Goal: Task Accomplishment & Management: Use online tool/utility

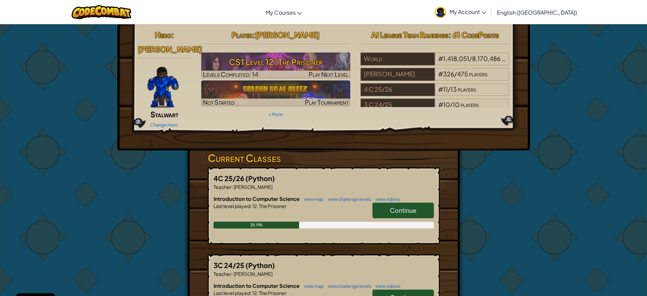
click at [407, 206] on span "Continue" at bounding box center [403, 210] width 27 height 8
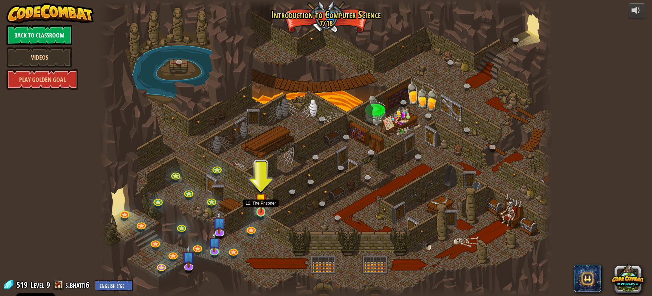
click at [260, 203] on img at bounding box center [261, 198] width 12 height 27
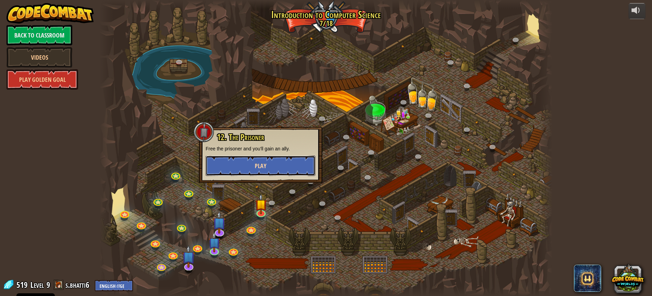
click at [253, 164] on button "Play" at bounding box center [261, 165] width 110 height 20
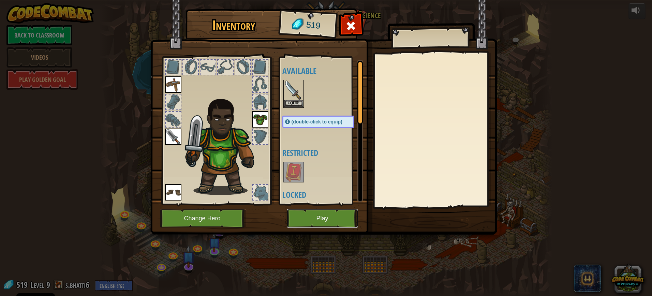
drag, startPoint x: 326, startPoint y: 223, endPoint x: 320, endPoint y: 223, distance: 5.8
click at [320, 223] on button "Play" at bounding box center [322, 218] width 71 height 19
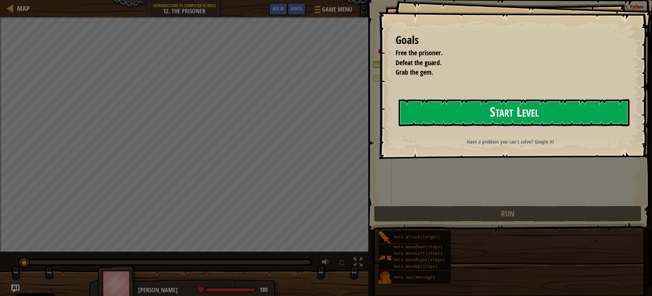
drag, startPoint x: 549, startPoint y: 109, endPoint x: 530, endPoint y: 109, distance: 18.1
click at [542, 110] on button "Start Level" at bounding box center [514, 112] width 231 height 27
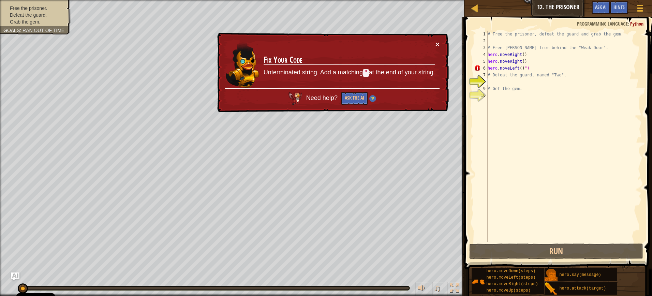
click at [437, 42] on button "×" at bounding box center [437, 43] width 4 height 7
click at [643, 6] on div at bounding box center [639, 8] width 9 height 10
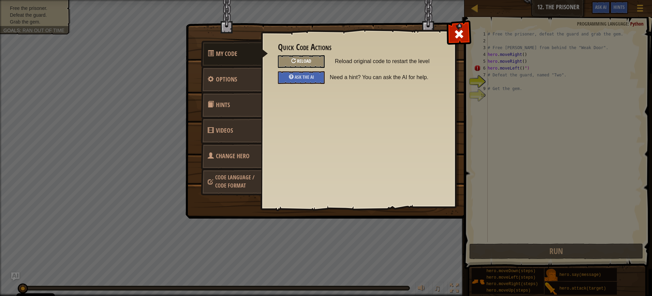
click at [305, 62] on span "Reload" at bounding box center [304, 61] width 14 height 6
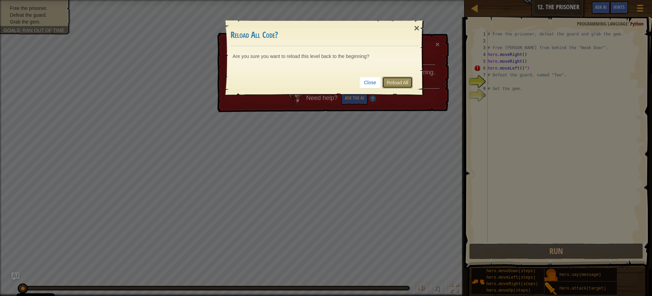
click at [402, 78] on link "Reload All" at bounding box center [397, 83] width 30 height 12
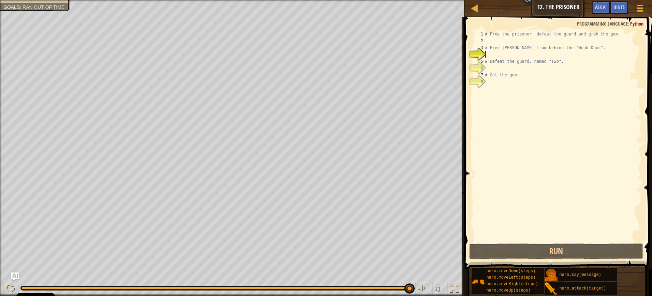
type textarea "r"
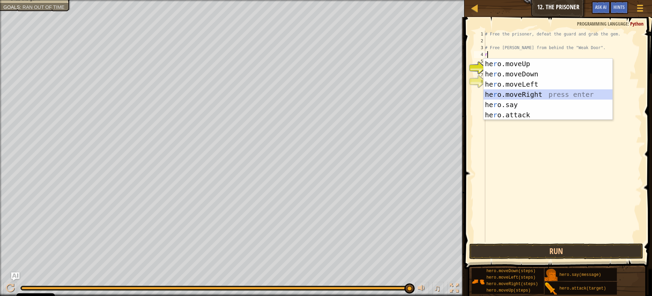
click at [568, 94] on div "he r o.moveUp press enter he r o.moveDown press enter he r o.moveLeft press ent…" at bounding box center [547, 100] width 129 height 82
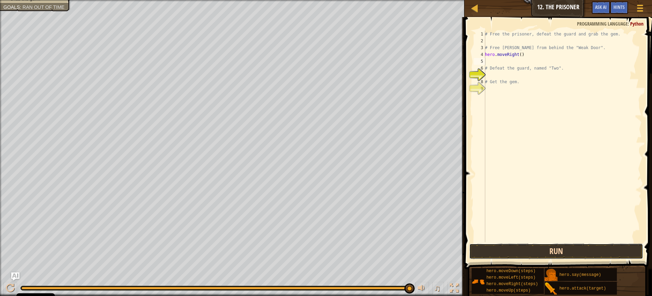
click at [561, 250] on button "Run" at bounding box center [556, 251] width 174 height 16
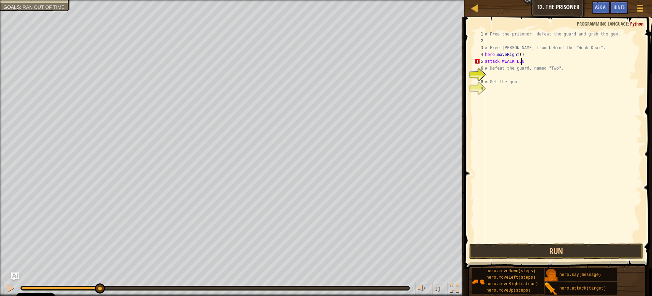
scroll to position [3, 3]
type textarea "attack WEACK DOOR"
click at [522, 251] on button "Run" at bounding box center [556, 251] width 174 height 16
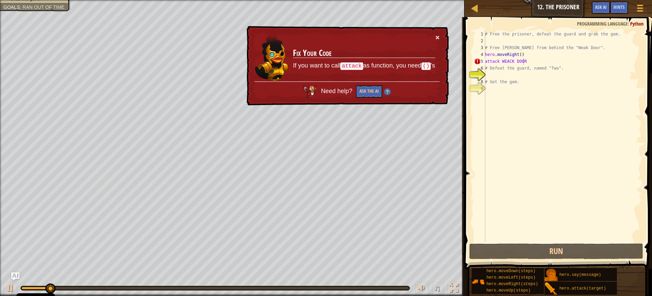
click at [439, 36] on button "×" at bounding box center [438, 38] width 4 height 7
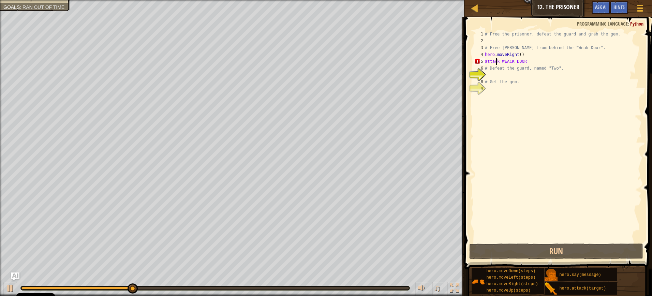
click at [497, 59] on div "# Free the prisoner, defeat the guard and grab the gem. # Free [PERSON_NAME] fr…" at bounding box center [562, 143] width 158 height 225
click at [521, 62] on div "# Free the prisoner, defeat the guard and grab the gem. # Free [PERSON_NAME] fr…" at bounding box center [562, 143] width 158 height 225
drag, startPoint x: 520, startPoint y: 62, endPoint x: 516, endPoint y: 61, distance: 4.1
click at [516, 61] on div "# Free the prisoner, defeat the guard and grab the gem. # Free [PERSON_NAME] fr…" at bounding box center [562, 143] width 158 height 225
click at [523, 87] on div "# Free the prisoner, defeat the guard and grab the gem. # Free [PERSON_NAME] fr…" at bounding box center [562, 143] width 158 height 225
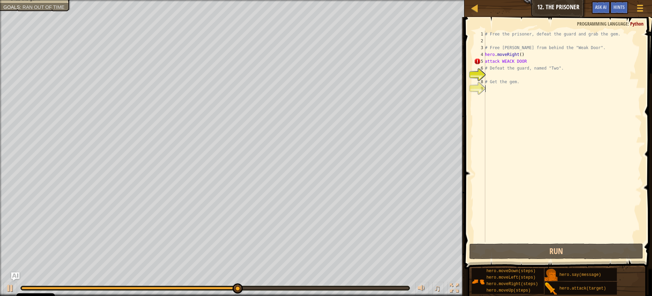
scroll to position [3, 0]
click at [521, 62] on div "# Free the prisoner, defeat the guard and grab the gem. # Free [PERSON_NAME] fr…" at bounding box center [562, 143] width 158 height 225
drag, startPoint x: 520, startPoint y: 62, endPoint x: 516, endPoint y: 60, distance: 4.7
click at [516, 60] on div "# Free the prisoner, defeat the guard and grab the gem. # Free [PERSON_NAME] fr…" at bounding box center [562, 143] width 158 height 225
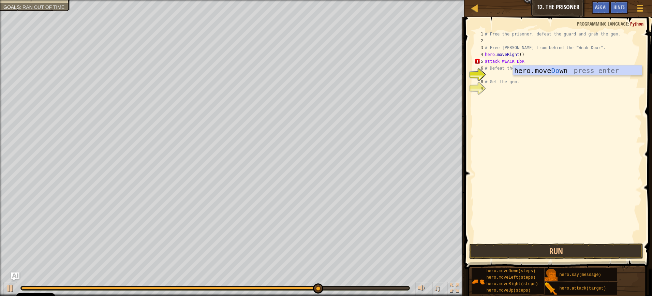
scroll to position [3, 3]
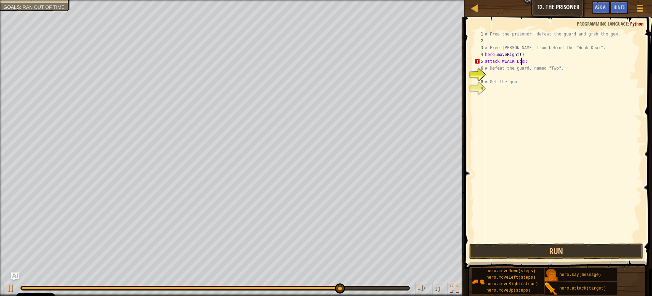
click at [524, 67] on div "# Free the prisoner, defeat the guard and grab the gem. # Free [PERSON_NAME] fr…" at bounding box center [562, 143] width 158 height 225
click at [524, 60] on div "# Free the prisoner, defeat the guard and grab the gem. # Free [PERSON_NAME] fr…" at bounding box center [562, 143] width 158 height 225
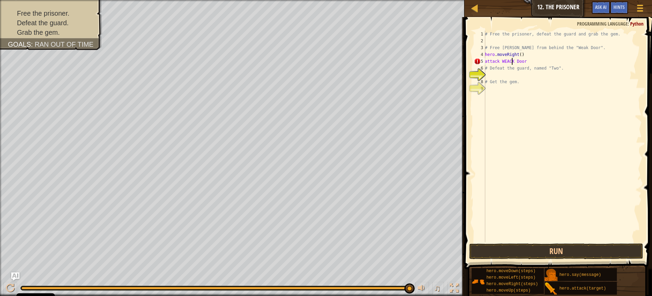
click at [512, 62] on div "# Free the prisoner, defeat the guard and grab the gem. # Free [PERSON_NAME] fr…" at bounding box center [562, 143] width 158 height 225
click at [509, 62] on div "# Free the prisoner, defeat the guard and grab the gem. # Free [PERSON_NAME] fr…" at bounding box center [562, 143] width 158 height 225
type textarea "attack Weak Door"
click at [530, 120] on div "# Free the prisoner, defeat the guard and grab the gem. # Free [PERSON_NAME] fr…" at bounding box center [562, 143] width 158 height 225
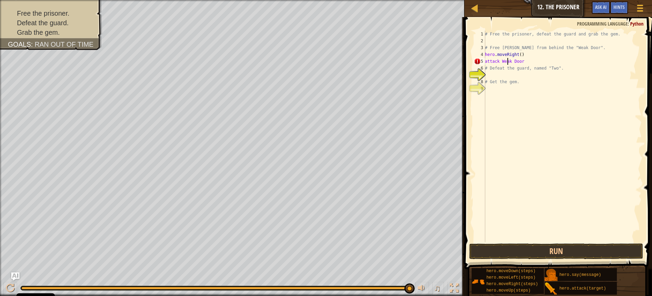
scroll to position [3, 0]
click at [566, 250] on button "Run" at bounding box center [556, 251] width 174 height 16
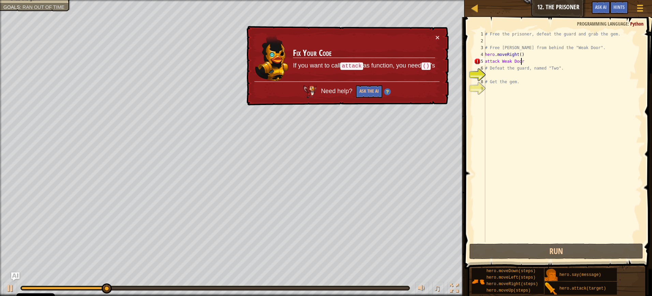
click at [522, 59] on div "# Free the prisoner, defeat the guard and grab the gem. # Free [PERSON_NAME] fr…" at bounding box center [562, 143] width 158 height 225
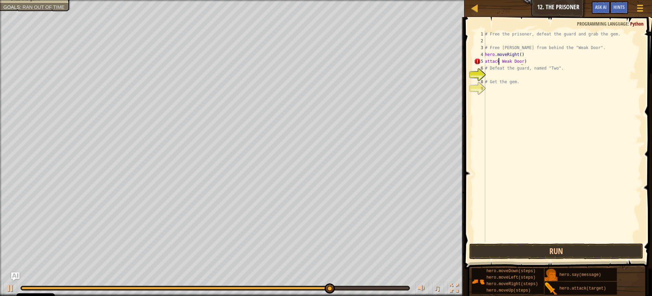
click at [499, 61] on div "# Free the prisoner, defeat the guard and grab the gem. # Free [PERSON_NAME] fr…" at bounding box center [562, 143] width 158 height 225
click at [500, 62] on div "# Free the prisoner, defeat the guard and grab the gem. # Free [PERSON_NAME] fr…" at bounding box center [562, 143] width 158 height 225
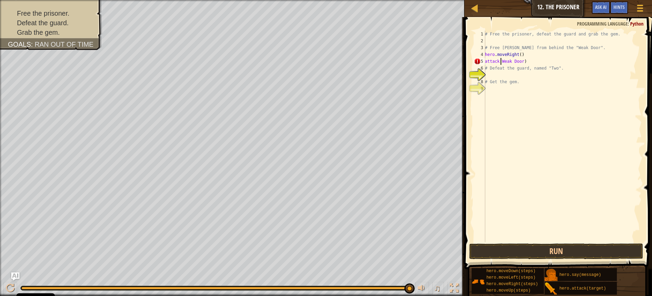
scroll to position [3, 1]
click at [586, 250] on button "Run" at bounding box center [556, 251] width 174 height 16
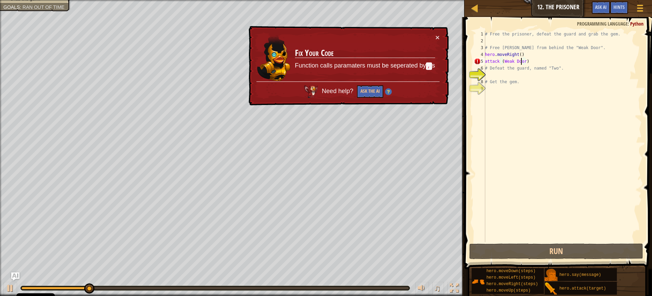
click at [521, 61] on div "# Free the prisoner, defeat the guard and grab the gem. # Free [PERSON_NAME] fr…" at bounding box center [562, 143] width 158 height 225
click at [522, 63] on div "# Free the prisoner, defeat the guard and grab the gem. # Free [PERSON_NAME] fr…" at bounding box center [562, 143] width 158 height 225
click at [523, 61] on div "# Free the prisoner, defeat the guard and grab the gem. # Free [PERSON_NAME] fr…" at bounding box center [562, 143] width 158 height 225
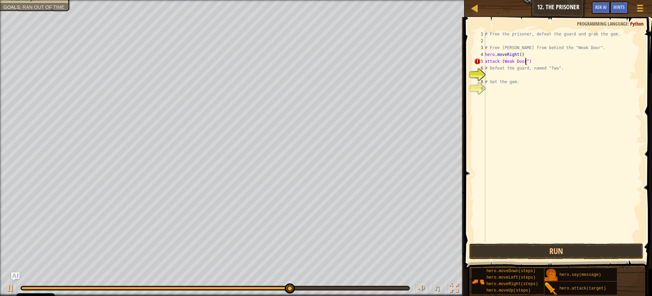
click at [503, 61] on div "# Free the prisoner, defeat the guard and grab the gem. # Free [PERSON_NAME] fr…" at bounding box center [562, 143] width 158 height 225
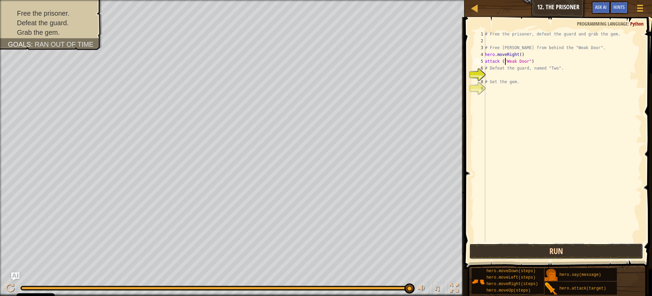
click at [550, 258] on button "Run" at bounding box center [556, 251] width 174 height 16
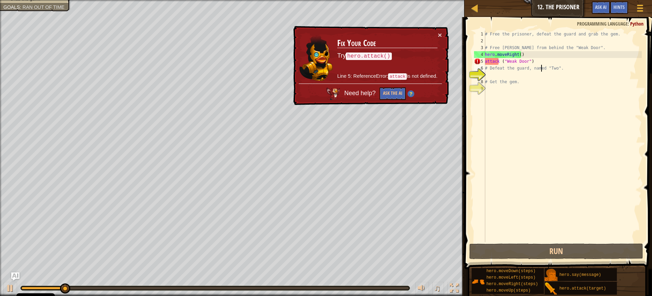
click at [541, 66] on div "# Free the prisoner, defeat the guard and grab the gem. # Free [PERSON_NAME] fr…" at bounding box center [562, 143] width 158 height 225
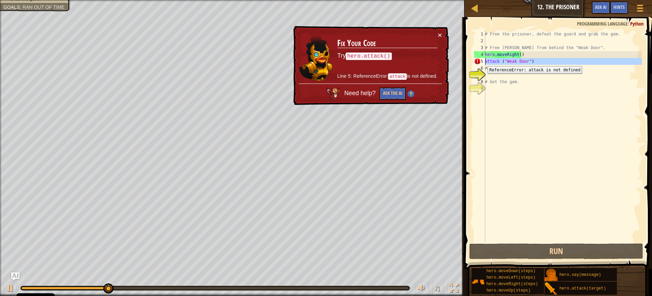
click at [482, 61] on div "5" at bounding box center [479, 61] width 11 height 7
click at [485, 60] on div "5" at bounding box center [479, 61] width 11 height 7
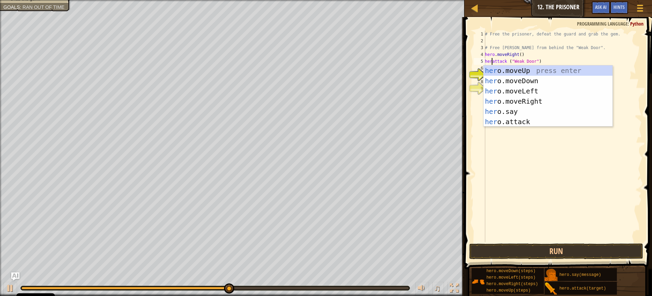
scroll to position [3, 1]
type textarea "hero attack ("Weak Door")"
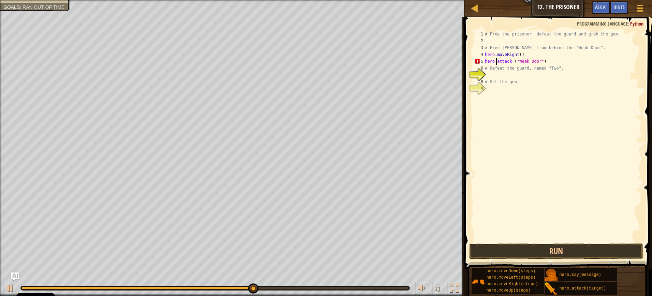
click at [574, 104] on div "# Free the prisoner, defeat the guard and grab the gem. # Free [PERSON_NAME] fr…" at bounding box center [562, 143] width 158 height 225
click at [566, 254] on button "Run" at bounding box center [556, 251] width 174 height 16
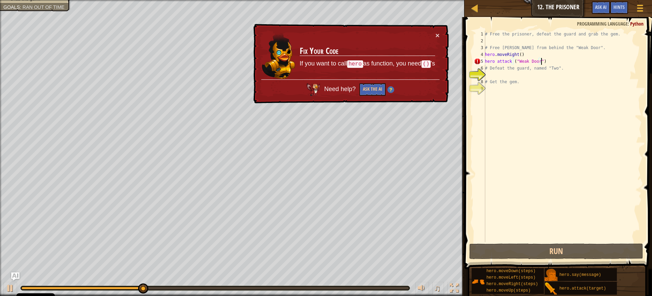
click at [542, 62] on div "# Free the prisoner, defeat the guard and grab the gem. # Free [PERSON_NAME] fr…" at bounding box center [562, 143] width 158 height 225
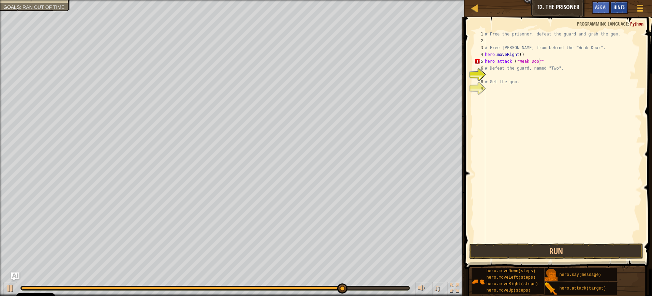
click at [623, 5] on span "Hints" at bounding box center [618, 7] width 11 height 6
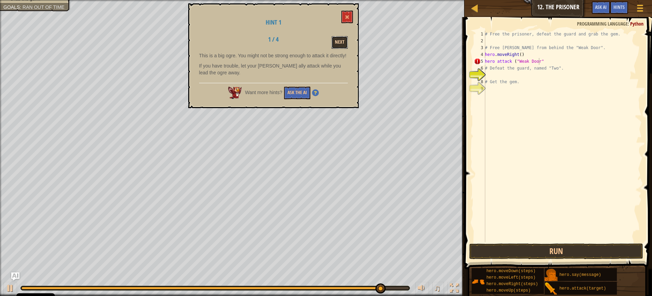
click at [336, 41] on button "Next" at bounding box center [339, 42] width 16 height 13
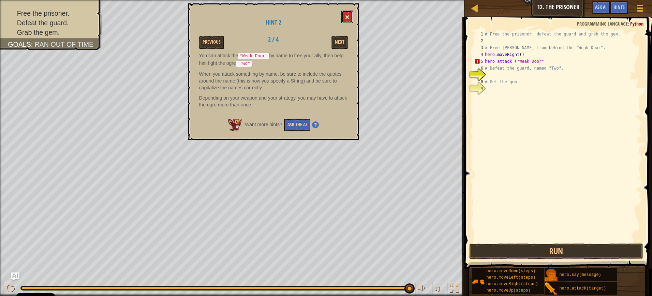
click at [351, 19] on button at bounding box center [347, 17] width 12 height 13
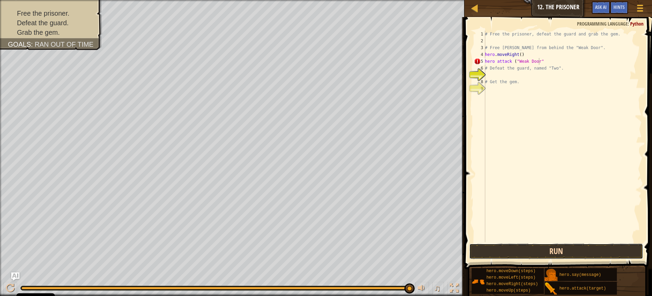
click at [545, 253] on button "Run" at bounding box center [556, 251] width 174 height 16
type textarea "hero attack ("Weak Door""
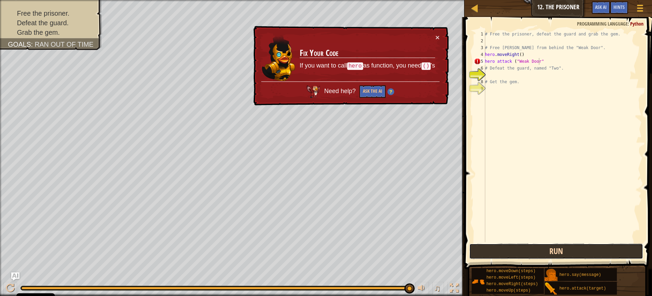
click at [507, 255] on button "Run" at bounding box center [556, 251] width 174 height 16
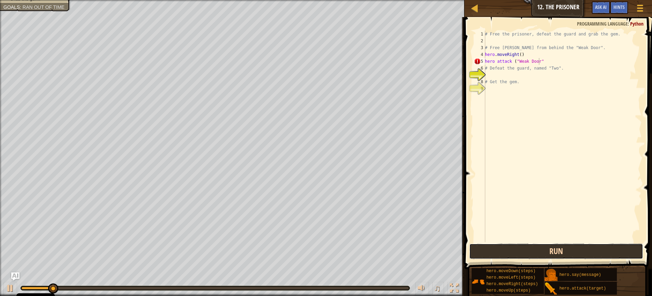
click at [507, 255] on button "Run" at bounding box center [556, 251] width 174 height 16
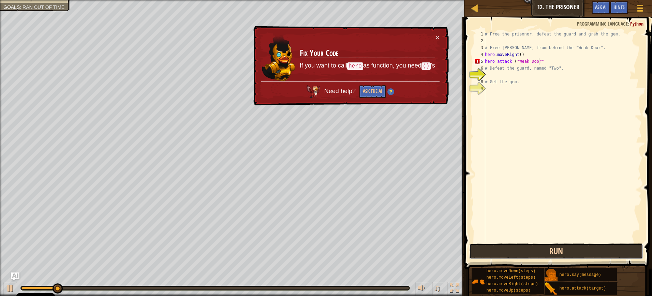
click at [507, 255] on button "Run" at bounding box center [556, 251] width 174 height 16
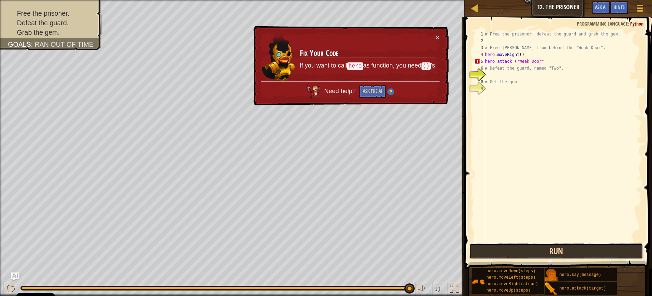
click at [528, 250] on button "Run" at bounding box center [556, 251] width 174 height 16
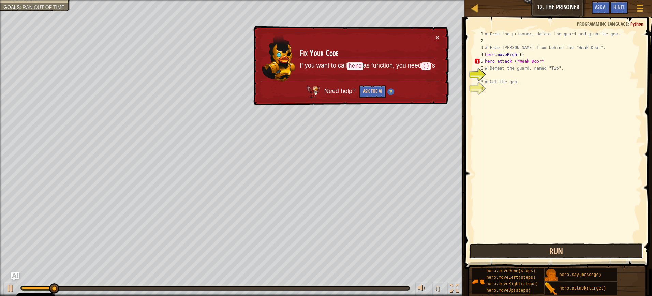
click at [528, 250] on button "Run" at bounding box center [556, 251] width 174 height 16
click at [530, 252] on button "Run" at bounding box center [556, 251] width 174 height 16
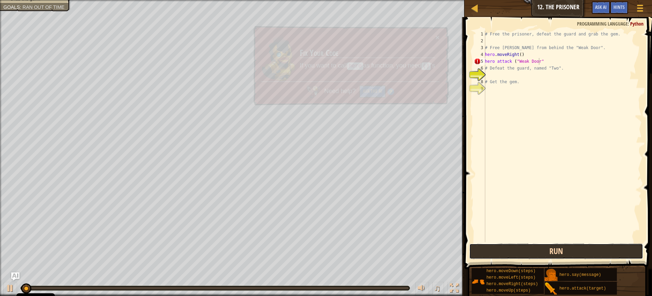
click at [532, 248] on button "Run" at bounding box center [556, 251] width 174 height 16
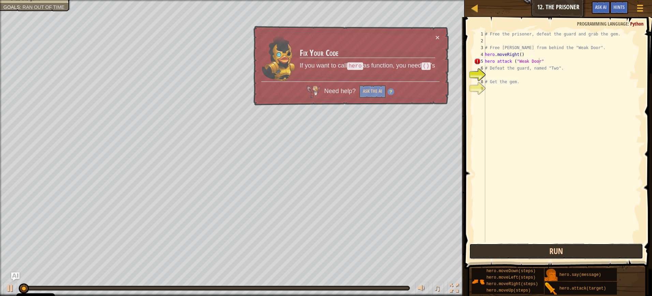
click at [532, 248] on button "Run" at bounding box center [556, 251] width 174 height 16
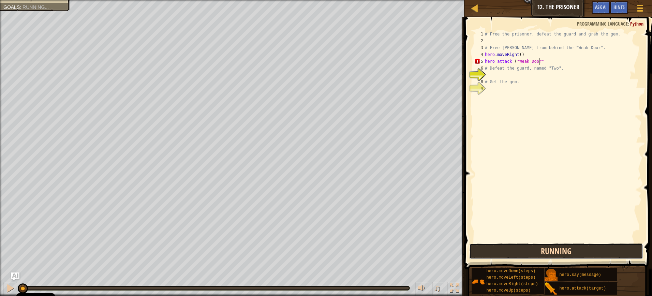
click at [532, 248] on button "Running" at bounding box center [556, 251] width 174 height 16
click at [533, 245] on button "Running" at bounding box center [556, 251] width 174 height 16
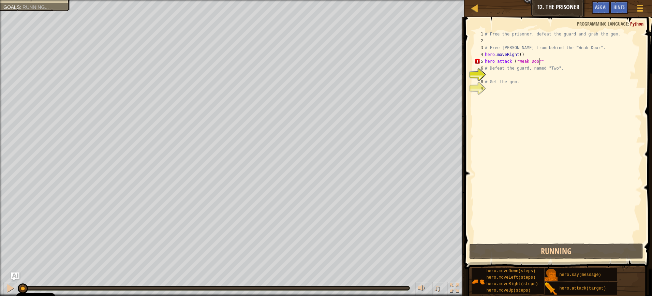
click at [536, 241] on div "# Free the prisoner, defeat the guard and grab the gem. # Free [PERSON_NAME] fr…" at bounding box center [562, 143] width 158 height 225
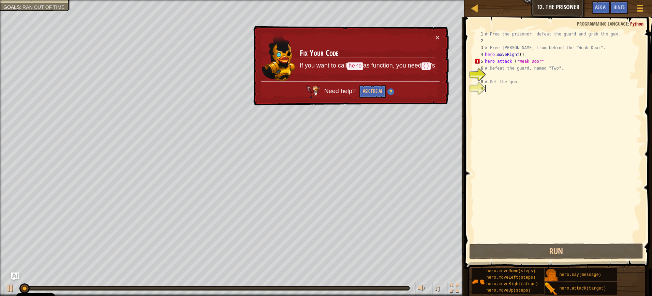
scroll to position [3, 0]
click at [503, 226] on div "# Free the prisoner, defeat the guard and grab the gem. # Free [PERSON_NAME] fr…" at bounding box center [562, 143] width 158 height 225
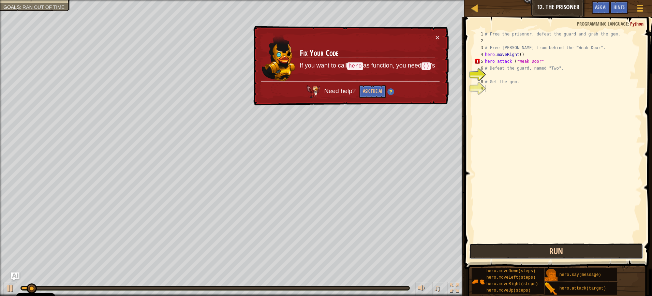
click at [512, 248] on button "Run" at bounding box center [556, 251] width 174 height 16
click at [582, 258] on button "Run" at bounding box center [556, 251] width 174 height 16
click at [581, 256] on button "Run" at bounding box center [556, 251] width 174 height 16
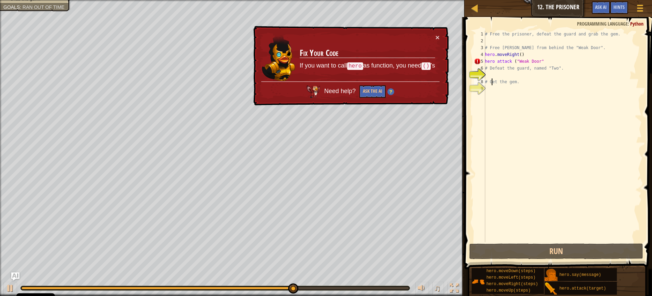
click at [491, 84] on div "# Free the prisoner, defeat the guard and grab the gem. # Free [PERSON_NAME] fr…" at bounding box center [562, 143] width 158 height 225
drag, startPoint x: 542, startPoint y: 62, endPoint x: 548, endPoint y: 65, distance: 7.2
click at [542, 62] on div "# Free the prisoner, defeat the guard and grab the gem. # Free [PERSON_NAME] fr…" at bounding box center [562, 143] width 158 height 225
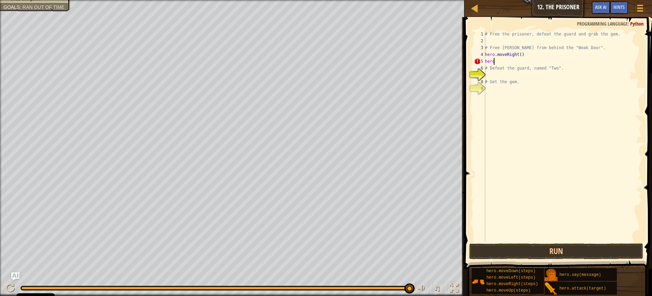
type textarea "h"
click at [527, 250] on button "Run" at bounding box center [556, 251] width 174 height 16
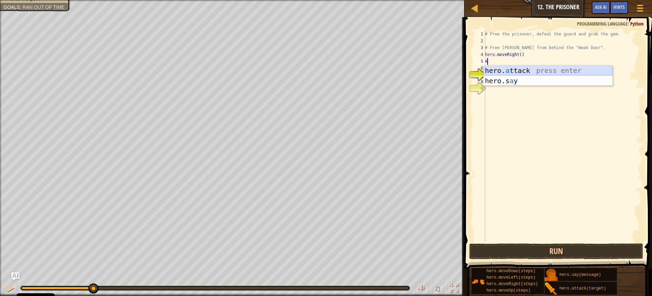
click at [511, 68] on div "hero. a ttack press enter hero.s a y press enter" at bounding box center [547, 85] width 129 height 41
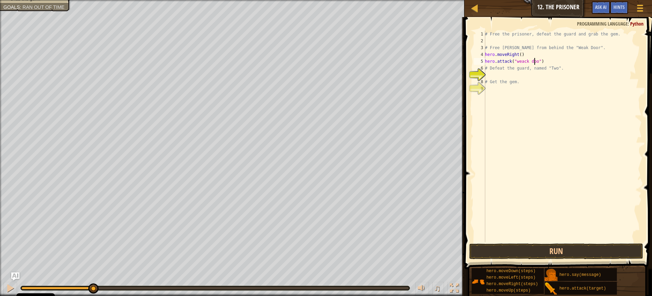
scroll to position [3, 4]
type textarea "hero.attack("weack door")"
drag, startPoint x: 555, startPoint y: 183, endPoint x: 522, endPoint y: 64, distance: 124.0
click at [522, 64] on div "# Free the prisoner, defeat the guard and grab the gem. # Free [PERSON_NAME] fr…" at bounding box center [562, 143] width 158 height 225
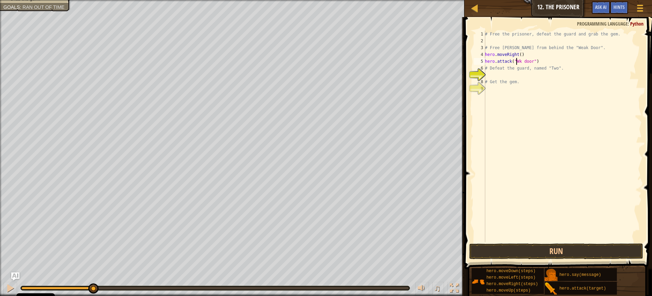
scroll to position [3, 3]
click at [523, 59] on div "# Free the prisoner, defeat the guard and grab the gem. # Free [PERSON_NAME] fr…" at bounding box center [562, 143] width 158 height 225
click at [528, 61] on div "# Free the prisoner, defeat the guard and grab the gem. # Free [PERSON_NAME] fr…" at bounding box center [562, 143] width 158 height 225
click at [541, 60] on div "# Free the prisoner, defeat the guard and grab the gem. # Free [PERSON_NAME] fr…" at bounding box center [562, 143] width 158 height 225
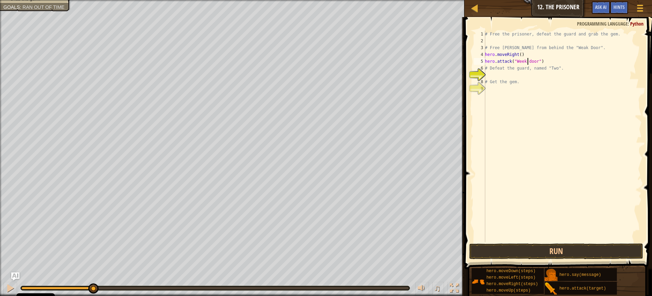
click at [527, 62] on div "# Free the prisoner, defeat the guard and grab the gem. # Free [PERSON_NAME] fr…" at bounding box center [562, 143] width 158 height 225
click at [548, 61] on div "# Free the prisoner, defeat the guard and grab the gem. # Free [PERSON_NAME] fr…" at bounding box center [562, 143] width 158 height 225
click at [524, 249] on button "Run" at bounding box center [556, 251] width 174 height 16
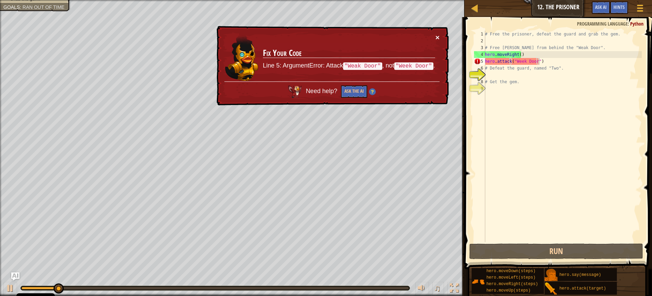
click at [435, 35] on button "×" at bounding box center [437, 37] width 4 height 7
click at [524, 62] on div "# Free the prisoner, defeat the guard and grab the gem. # Free [PERSON_NAME] fr…" at bounding box center [562, 143] width 158 height 225
click at [521, 61] on div "# Free the prisoner, defeat the guard and grab the gem. # Free [PERSON_NAME] fr…" at bounding box center [562, 143] width 158 height 225
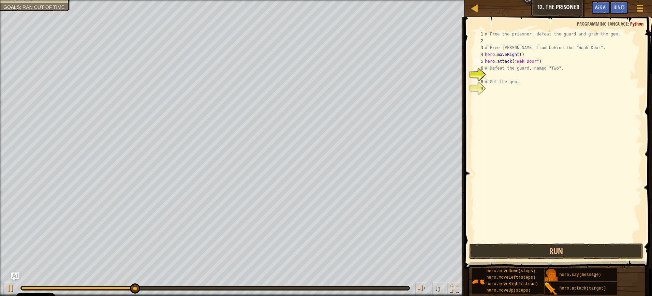
scroll to position [3, 3]
click at [545, 257] on button "Run" at bounding box center [556, 251] width 174 height 16
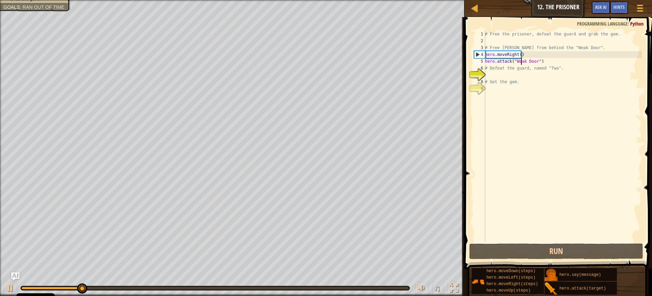
type textarea "hero.attack("Weark Door")"
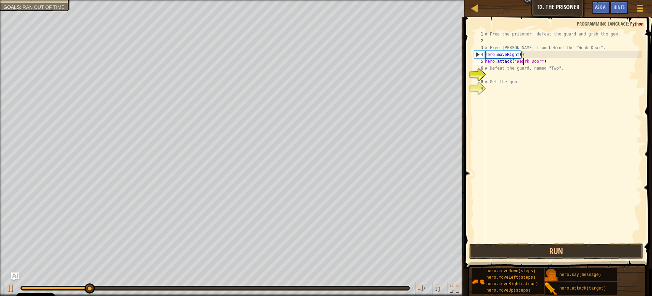
click at [487, 75] on div "# Free the prisoner, defeat the guard and grab the gem. # Free [PERSON_NAME] fr…" at bounding box center [562, 143] width 158 height 225
type textarea "r"
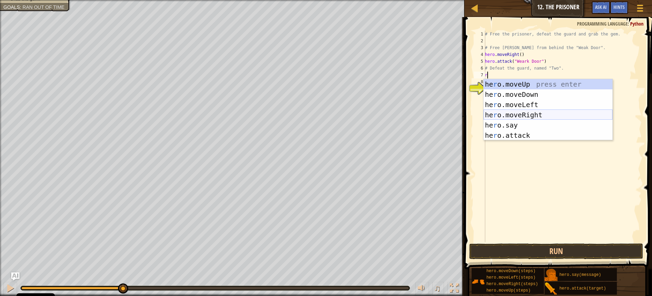
click at [530, 115] on div "he r o.moveUp press enter he r o.moveDown press enter he r o.moveLeft press ent…" at bounding box center [547, 120] width 129 height 82
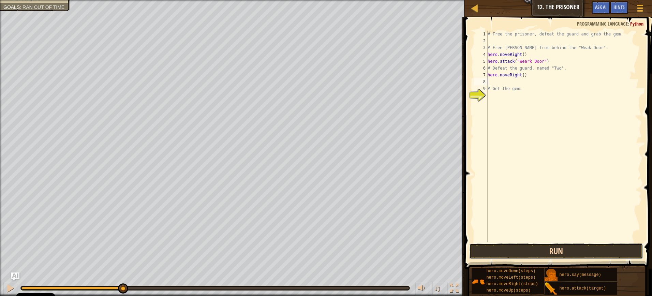
click at [525, 252] on button "Run" at bounding box center [556, 251] width 174 height 16
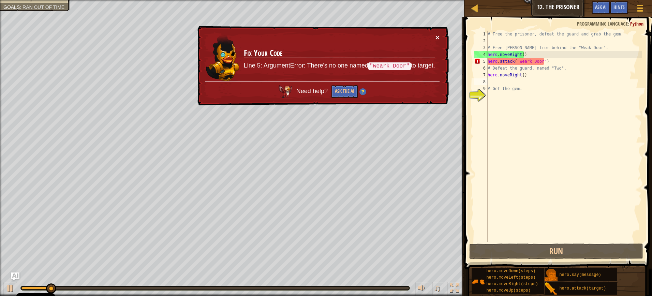
click at [437, 38] on button "×" at bounding box center [437, 36] width 4 height 7
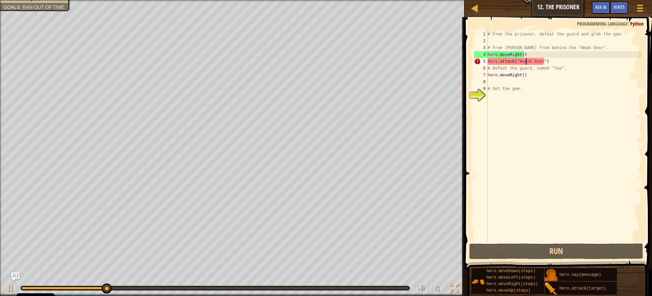
click at [526, 64] on div "# Free the prisoner, defeat the guard and grab the gem. # Free [PERSON_NAME] fr…" at bounding box center [563, 143] width 155 height 225
type textarea "hero.attack("Weak Door")"
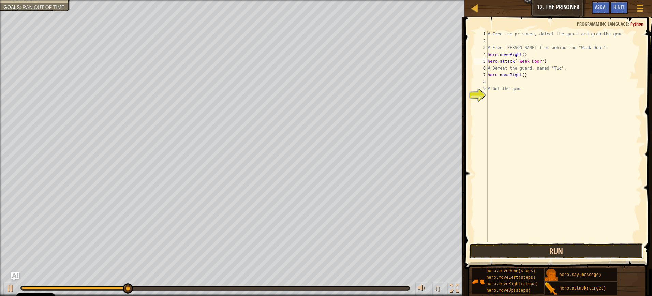
click at [555, 244] on button "Run" at bounding box center [556, 251] width 174 height 16
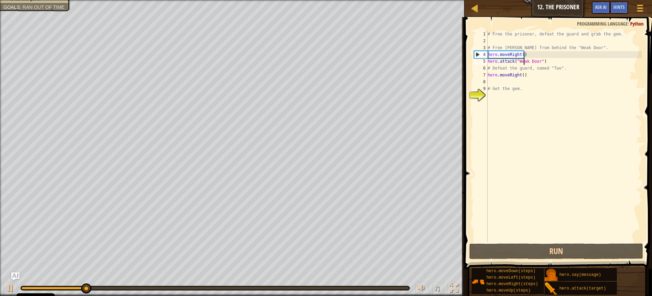
click at [494, 81] on div "# Free the prisoner, defeat the guard and grab the gem. # Free [PERSON_NAME] fr…" at bounding box center [563, 143] width 155 height 225
type textarea "r"
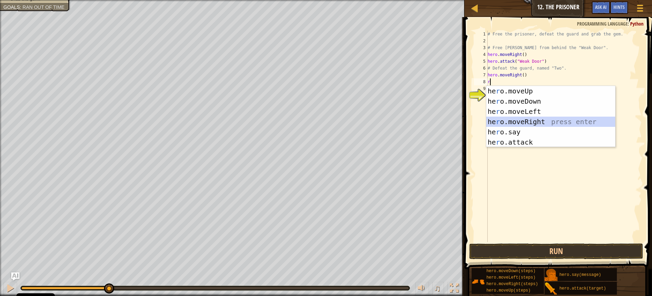
click at [535, 124] on div "he r o.moveUp press enter he r o.moveDown press enter he r o.moveLeft press ent…" at bounding box center [550, 127] width 129 height 82
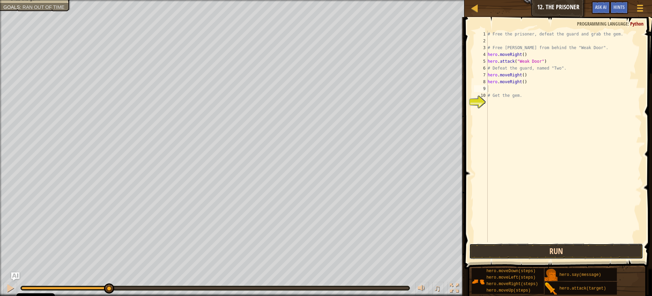
click at [531, 251] on button "Run" at bounding box center [556, 251] width 174 height 16
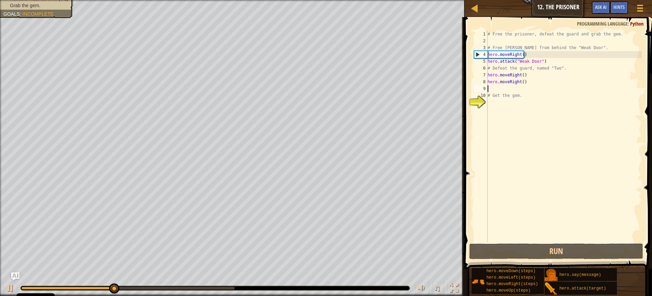
type textarea "r"
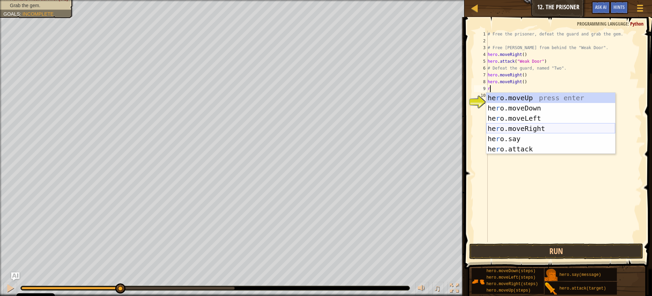
click at [532, 127] on div "he r o.moveUp press enter he r o.moveDown press enter he r o.moveLeft press ent…" at bounding box center [550, 134] width 129 height 82
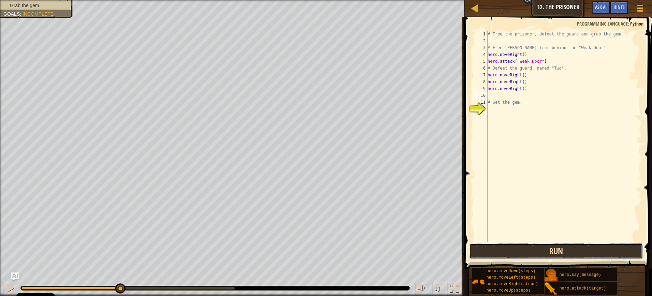
click at [548, 259] on button "Run" at bounding box center [556, 251] width 174 height 16
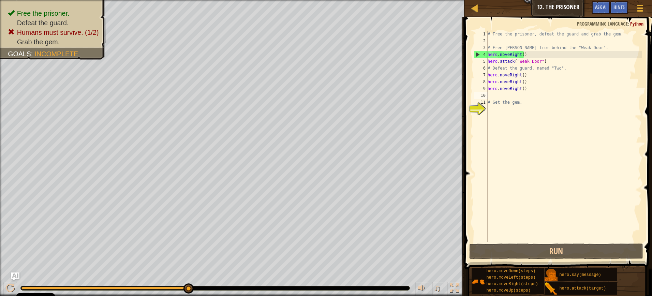
type textarea "d"
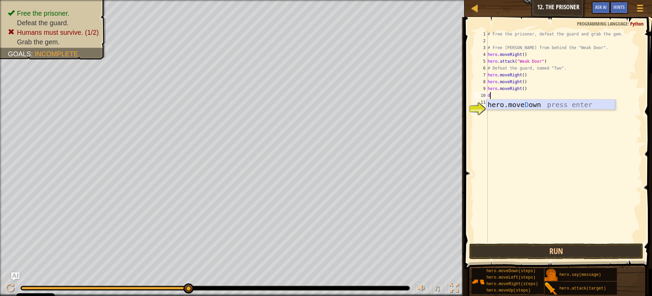
click at [518, 107] on div "hero.[PERSON_NAME] own press enter" at bounding box center [550, 115] width 129 height 31
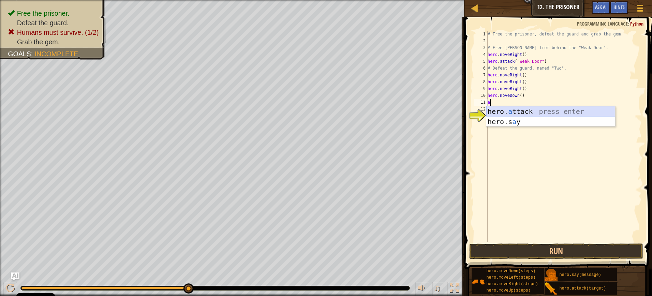
click at [509, 107] on div "hero. a ttack press enter hero.s a y press enter" at bounding box center [550, 126] width 129 height 41
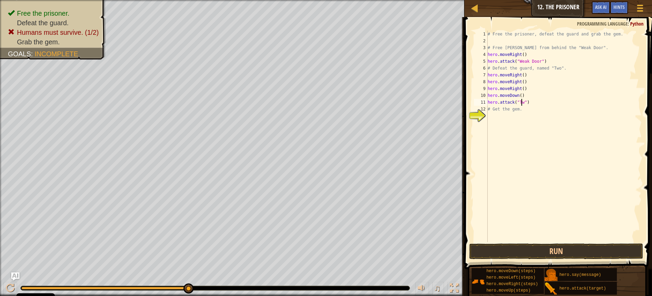
scroll to position [3, 3]
click at [527, 255] on button "Run" at bounding box center [556, 251] width 174 height 16
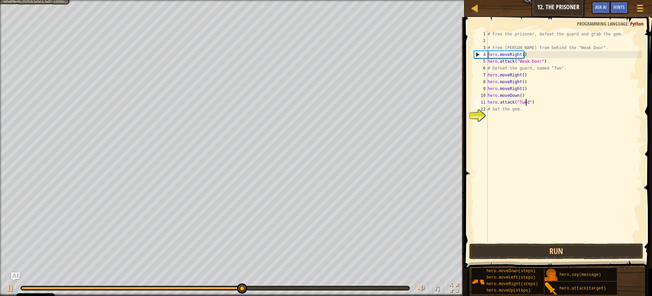
scroll to position [3, 3]
type textarea "hero.attack("Two")"
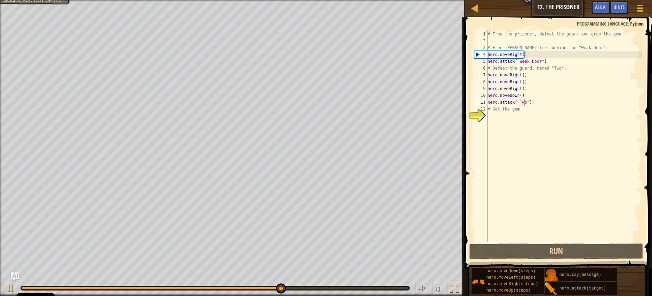
click at [489, 117] on div "# Free the prisoner, defeat the guard and grab the gem. # Free [PERSON_NAME] fr…" at bounding box center [563, 143] width 155 height 225
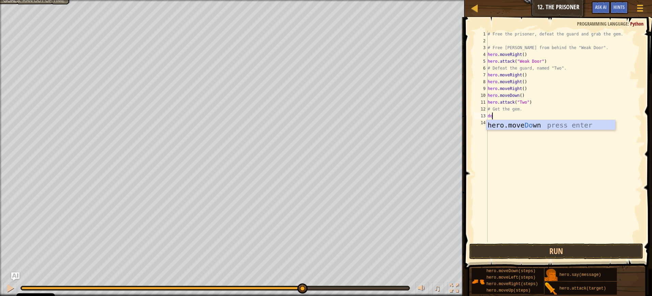
type textarea "dow"
click at [520, 122] on div "hero.move Dow n press enter" at bounding box center [550, 135] width 129 height 31
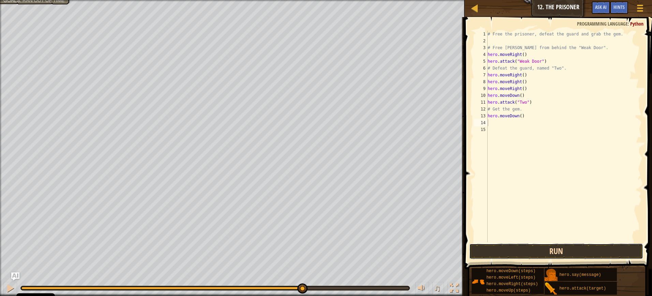
click at [530, 250] on button "Run" at bounding box center [556, 251] width 174 height 16
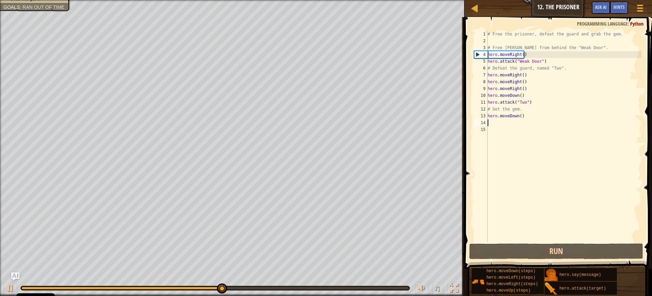
type textarea "d"
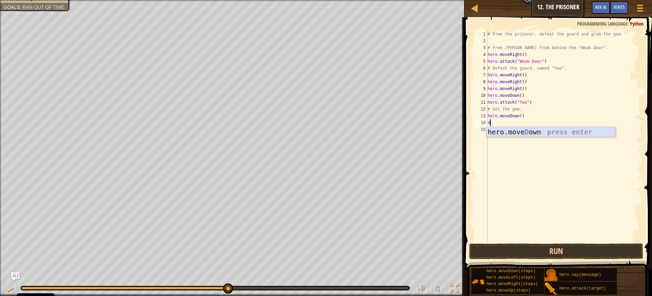
click at [550, 131] on div "hero.[PERSON_NAME] own press enter" at bounding box center [550, 142] width 129 height 31
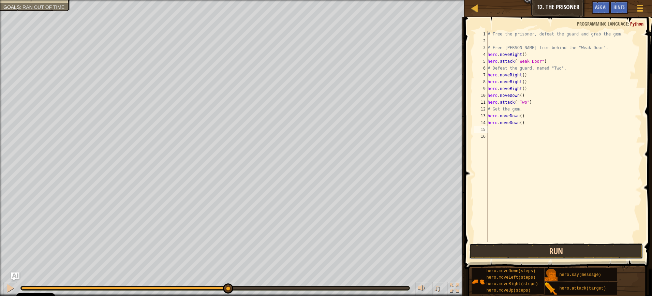
click at [517, 245] on button "Run" at bounding box center [556, 251] width 174 height 16
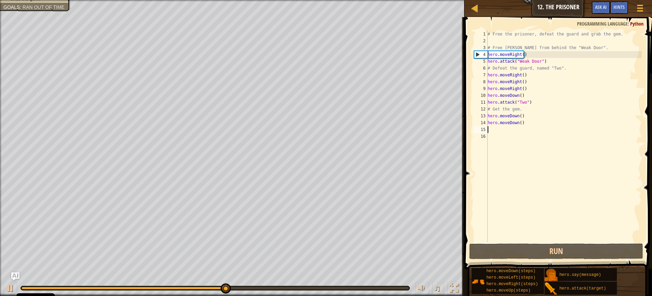
type textarea "r"
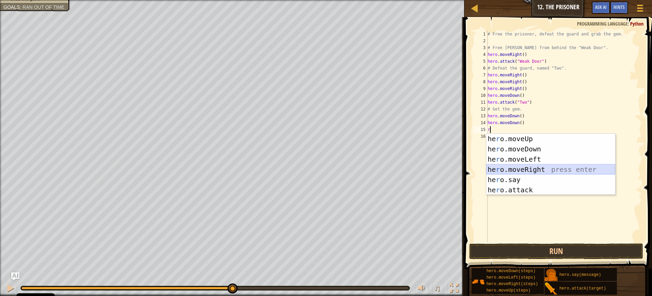
click at [538, 169] on div "he r o.moveUp press enter he r o.moveDown press enter he r o.moveLeft press ent…" at bounding box center [550, 175] width 129 height 82
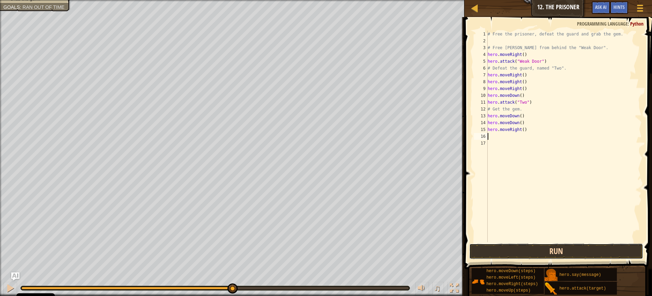
click at [540, 250] on button "Run" at bounding box center [556, 251] width 174 height 16
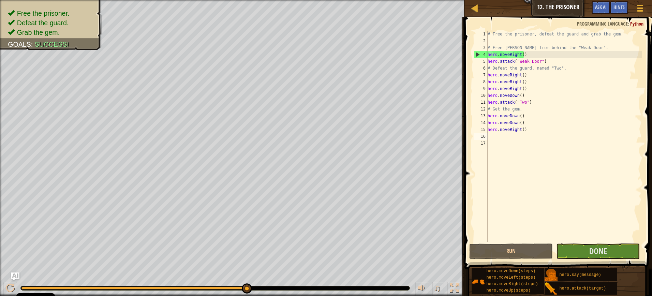
type textarea "r"
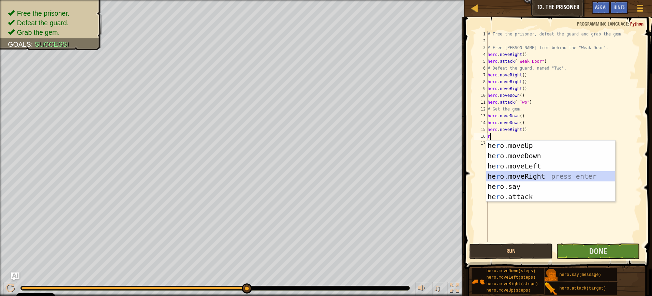
drag, startPoint x: 533, startPoint y: 175, endPoint x: 533, endPoint y: 178, distance: 3.5
click at [533, 177] on div "he r o.moveUp press enter he r o.moveDown press enter he r o.moveLeft press ent…" at bounding box center [550, 181] width 129 height 82
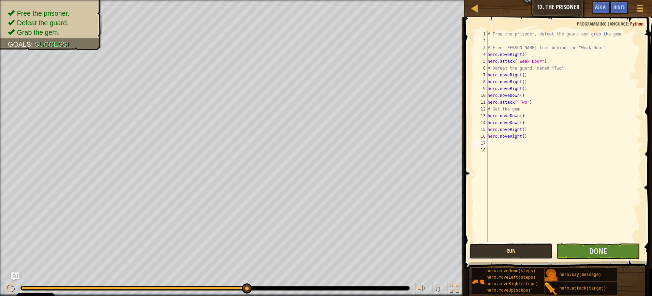
click at [502, 249] on button "Run" at bounding box center [511, 251] width 84 height 16
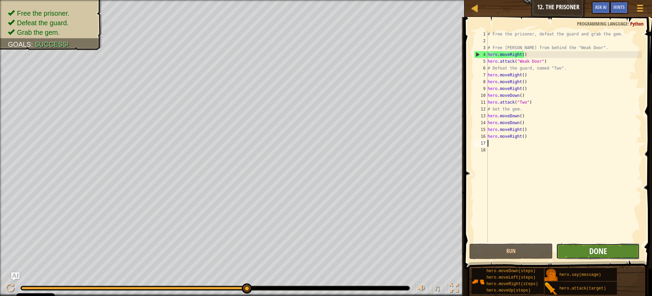
click at [589, 248] on span "Done" at bounding box center [598, 250] width 18 height 11
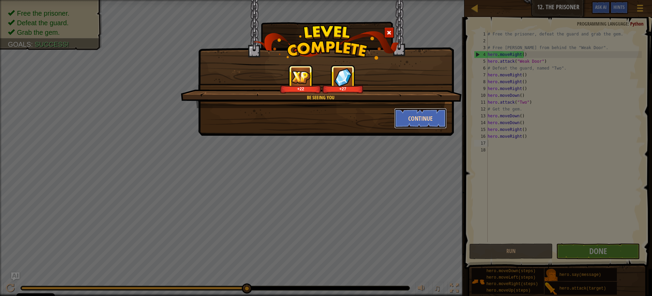
click at [432, 116] on button "Continue" at bounding box center [420, 118] width 53 height 20
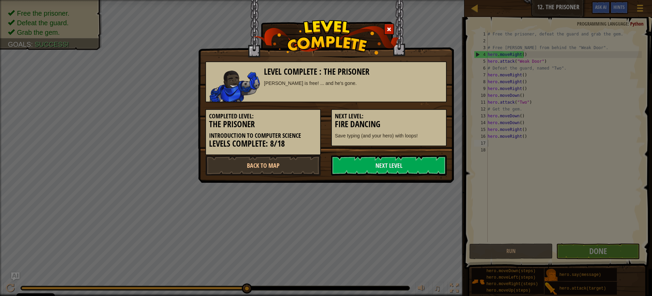
click at [428, 120] on h3 "Fire Dancing" at bounding box center [389, 124] width 108 height 9
drag, startPoint x: 382, startPoint y: 166, endPoint x: 386, endPoint y: 166, distance: 4.1
click at [386, 166] on link "Next Level" at bounding box center [389, 165] width 116 height 20
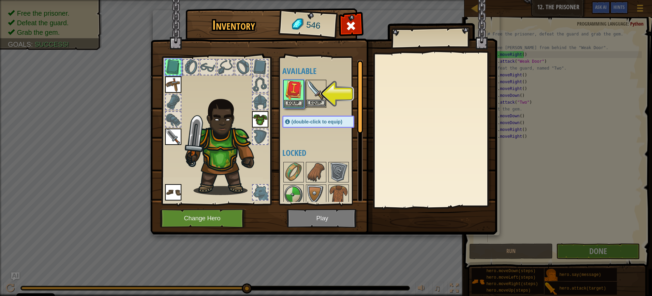
click at [315, 92] on img at bounding box center [315, 89] width 19 height 19
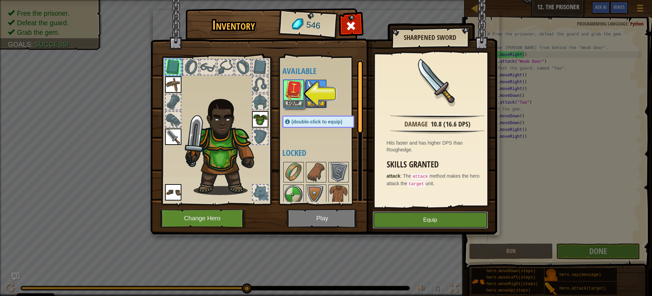
click at [425, 218] on button "Equip" at bounding box center [430, 219] width 115 height 17
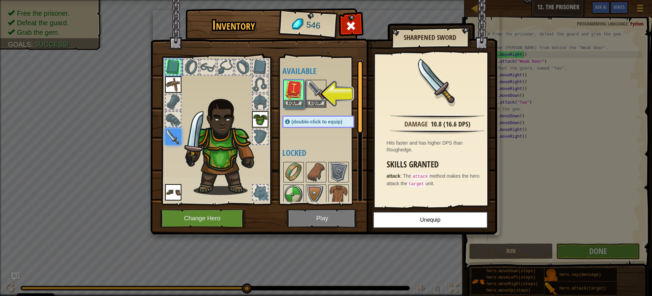
click at [314, 218] on img at bounding box center [323, 111] width 347 height 248
click at [313, 218] on img at bounding box center [323, 111] width 347 height 248
click at [313, 217] on img at bounding box center [323, 111] width 347 height 248
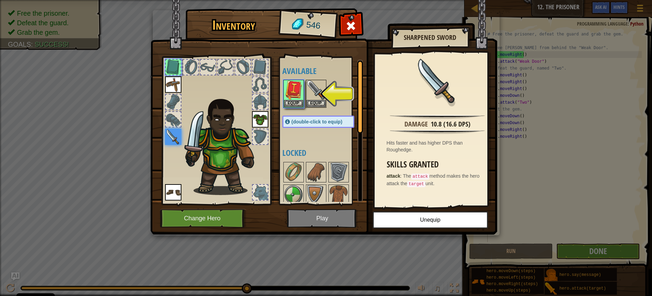
click at [313, 217] on img at bounding box center [323, 111] width 347 height 248
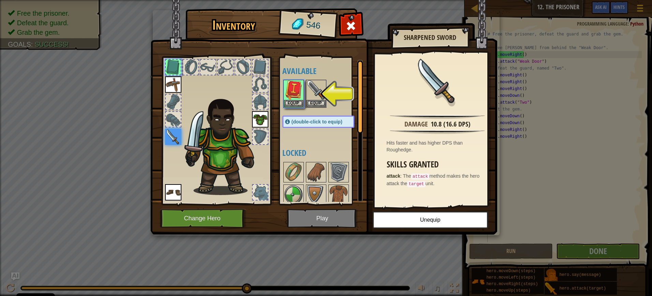
click at [325, 208] on img at bounding box center [323, 111] width 347 height 248
click at [324, 220] on img at bounding box center [323, 111] width 347 height 248
click at [323, 215] on img at bounding box center [323, 111] width 347 height 248
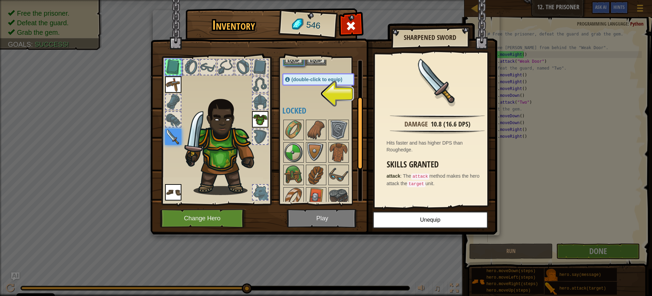
scroll to position [0, 0]
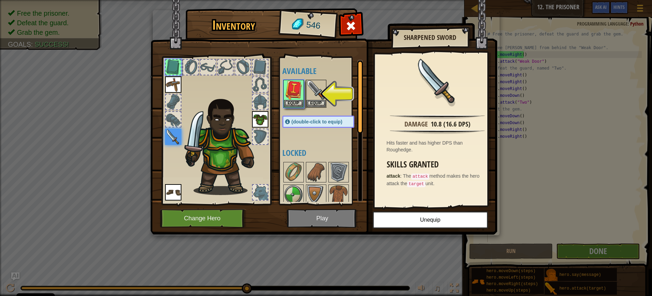
drag, startPoint x: 358, startPoint y: 105, endPoint x: 360, endPoint y: 48, distance: 56.6
click at [360, 48] on div "Inventory 546 Available Equip Equip Equip Equip Equip (double-click to equip) L…" at bounding box center [326, 122] width 347 height 225
click at [291, 94] on img at bounding box center [293, 89] width 19 height 19
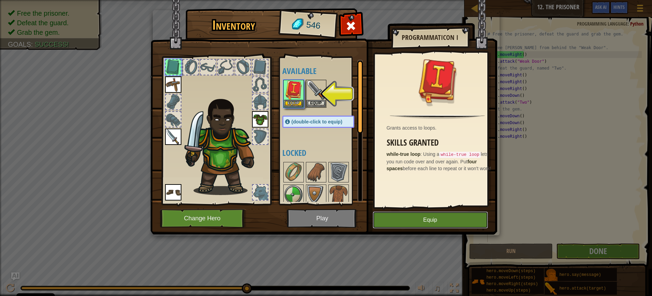
click at [410, 215] on button "Equip" at bounding box center [430, 219] width 115 height 17
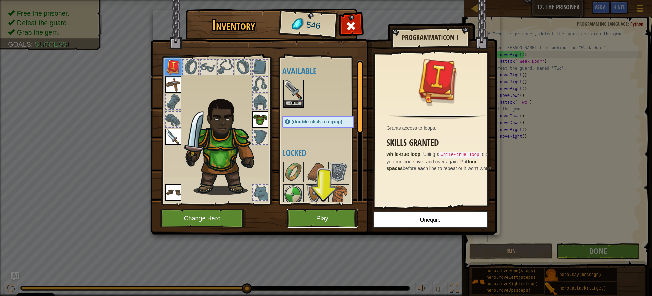
click at [302, 212] on button "Play" at bounding box center [322, 218] width 71 height 19
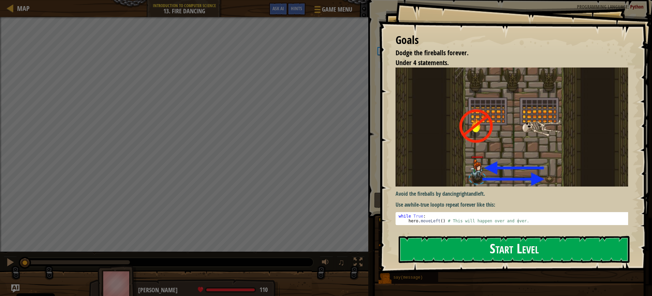
click at [457, 246] on button "Start Level" at bounding box center [514, 249] width 231 height 27
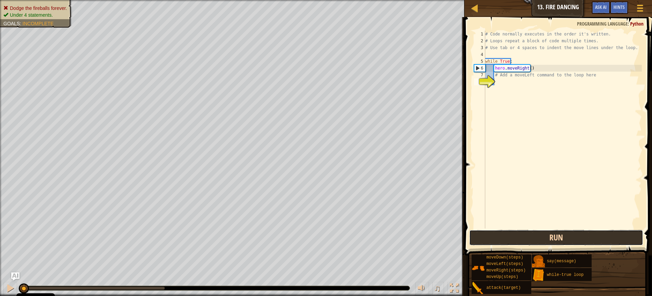
click at [523, 240] on button "Run" at bounding box center [556, 238] width 174 height 16
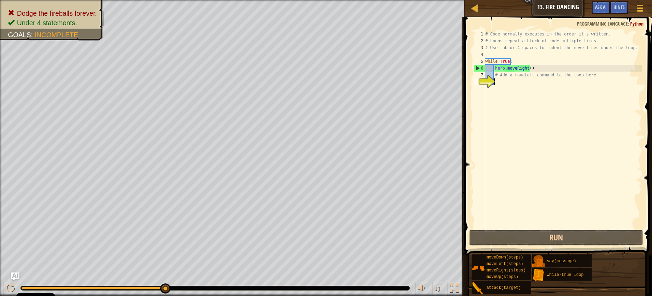
type textarea "l"
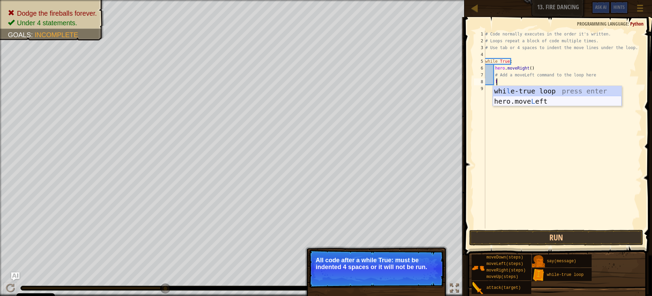
click at [552, 102] on div "whi l e-true loop press enter hero.move L eft press enter" at bounding box center [557, 106] width 129 height 41
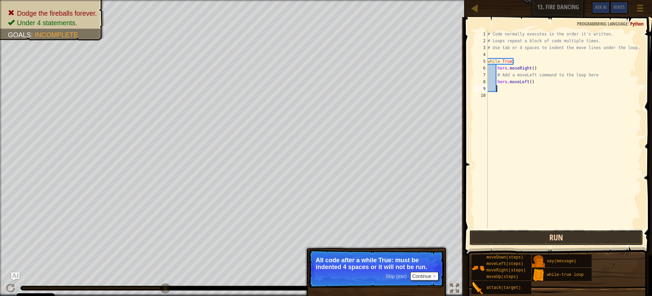
click at [540, 235] on button "Run" at bounding box center [556, 238] width 174 height 16
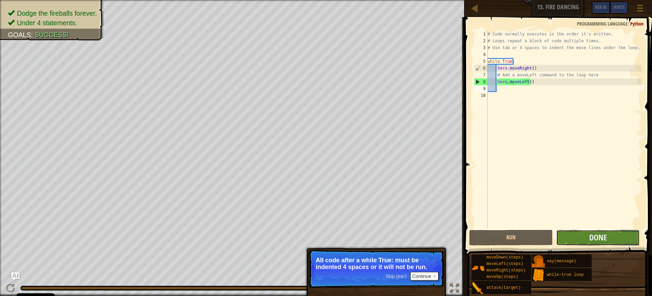
click at [616, 244] on button "Done" at bounding box center [598, 238] width 84 height 16
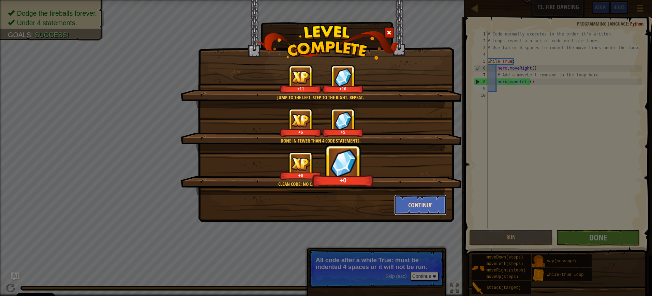
click at [428, 205] on button "Continue" at bounding box center [420, 205] width 53 height 20
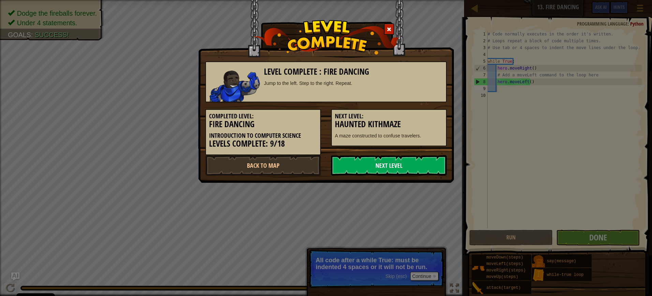
click at [393, 165] on link "Next Level" at bounding box center [389, 165] width 116 height 20
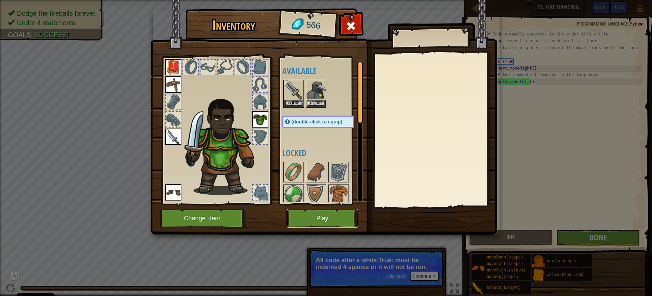
click at [316, 211] on button "Play" at bounding box center [322, 218] width 71 height 19
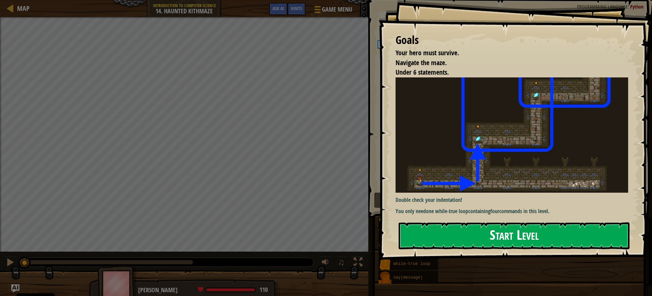
click at [459, 236] on button "Start Level" at bounding box center [514, 235] width 231 height 27
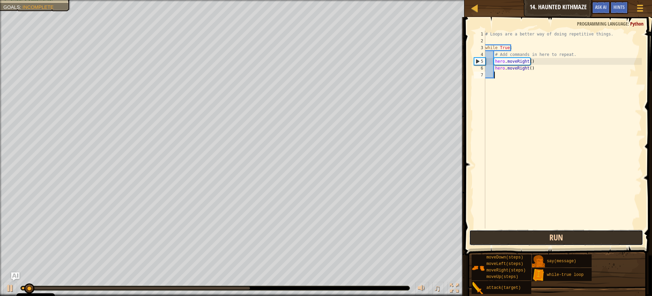
click at [568, 241] on button "Run" at bounding box center [556, 238] width 174 height 16
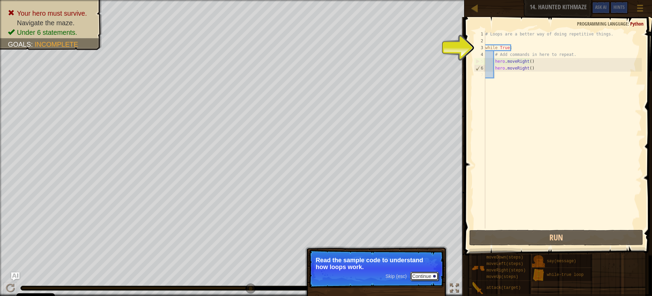
click at [421, 274] on button "Continue" at bounding box center [424, 276] width 28 height 9
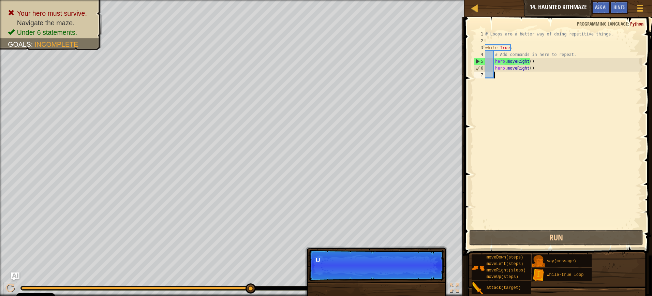
scroll to position [3, 0]
click at [643, 6] on div at bounding box center [639, 8] width 9 height 10
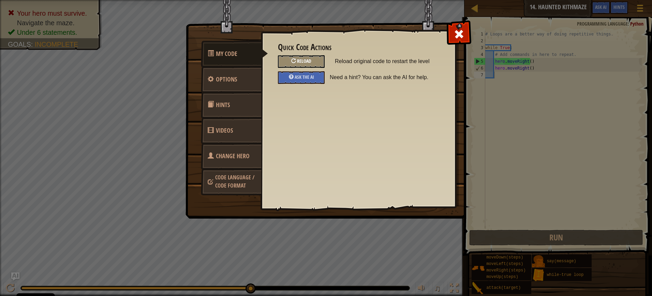
click at [301, 61] on span "Reload" at bounding box center [304, 61] width 14 height 6
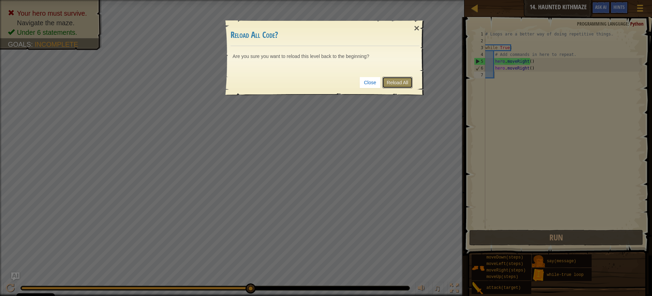
click at [397, 78] on link "Reload All" at bounding box center [397, 83] width 30 height 12
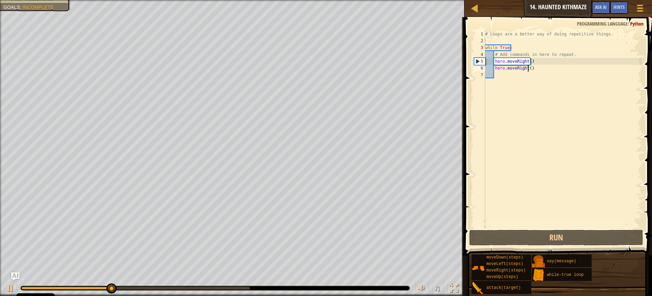
click at [527, 66] on div "# Loops are a better way of doing repetitive things. while True : # Add command…" at bounding box center [563, 136] width 158 height 211
click at [524, 66] on div "# Loops are a better way of doing repetitive things. while True : # Add command…" at bounding box center [563, 136] width 158 height 211
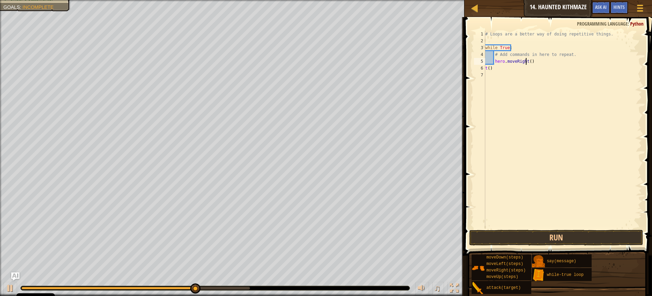
click at [525, 60] on div "# Loops are a better way of doing repetitive things. while True : # Add command…" at bounding box center [563, 136] width 158 height 211
type textarea "()"
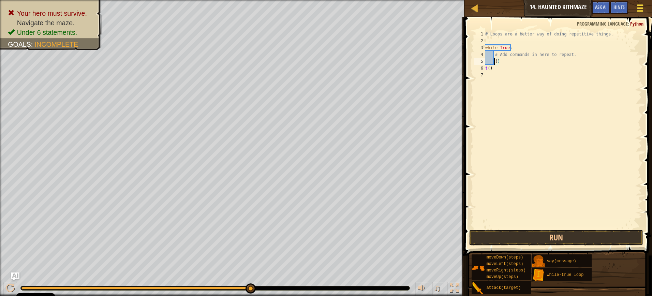
click at [638, 5] on span at bounding box center [640, 4] width 6 height 1
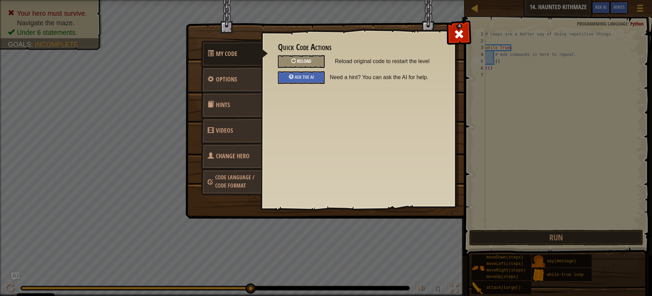
click at [307, 60] on span "Reload" at bounding box center [304, 61] width 14 height 6
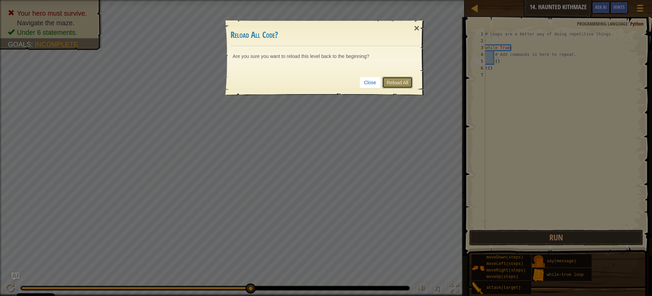
click at [392, 78] on link "Reload All" at bounding box center [397, 83] width 30 height 12
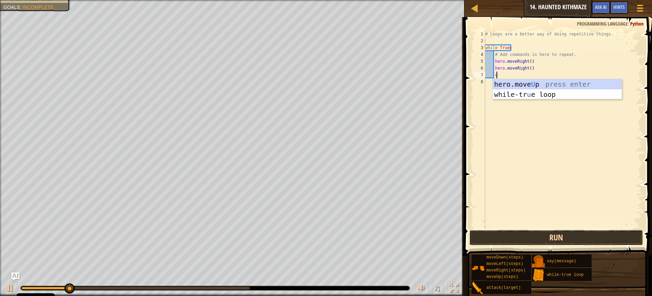
click at [538, 230] on button "Run" at bounding box center [556, 238] width 174 height 16
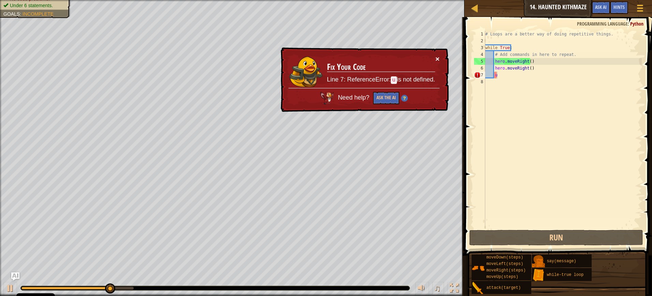
click at [436, 56] on button "×" at bounding box center [437, 58] width 4 height 7
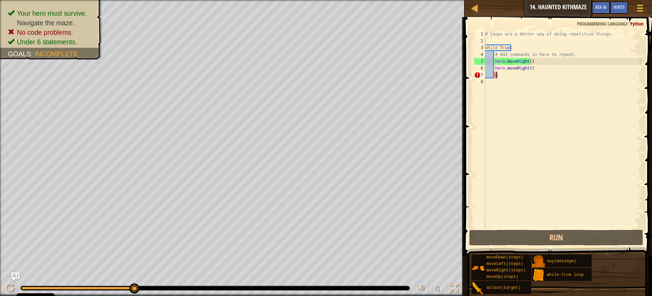
type textarea "up"
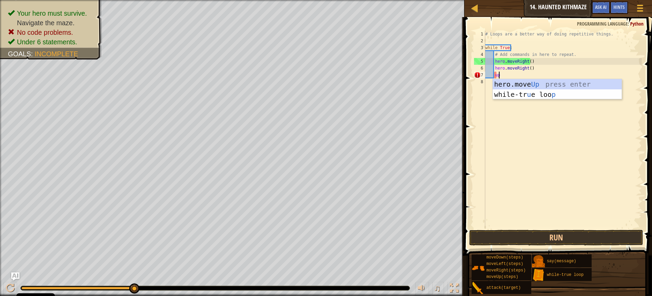
scroll to position [3, 1]
click at [550, 80] on div "hero.move Up press enter while-tr u e loo p press enter" at bounding box center [557, 99] width 129 height 41
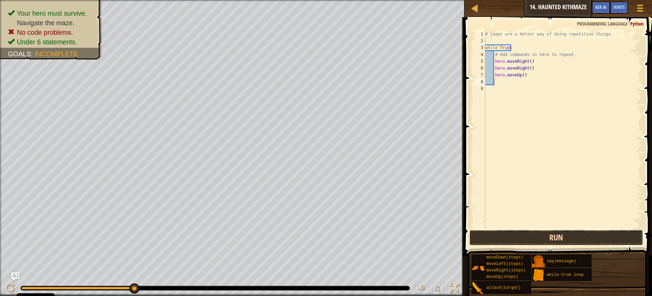
click at [523, 239] on button "Run" at bounding box center [556, 238] width 174 height 16
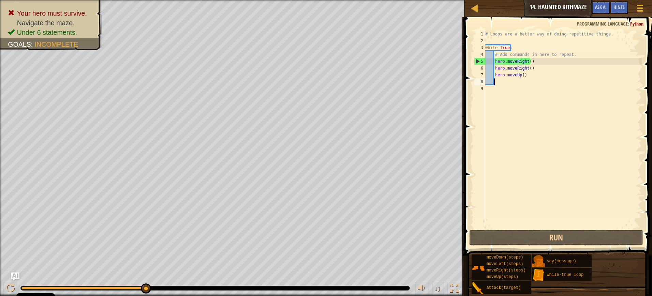
type textarea "u"
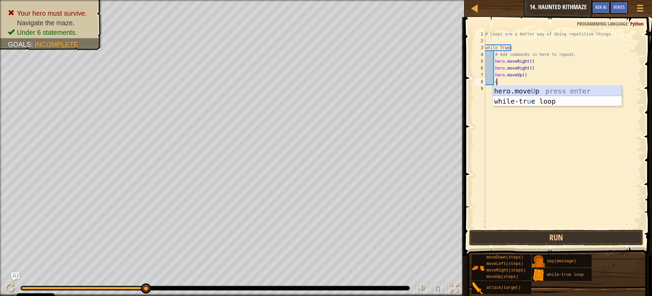
click at [522, 86] on div "hero.move U p press enter while-tr u e loop press enter" at bounding box center [557, 106] width 129 height 41
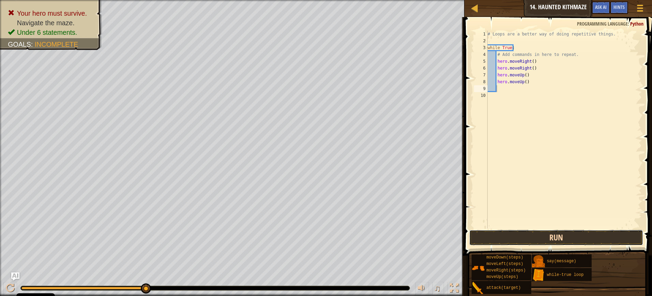
click at [552, 234] on button "Run" at bounding box center [556, 238] width 174 height 16
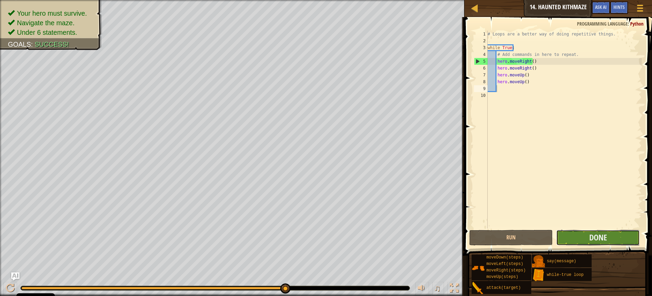
click at [578, 233] on button "Done" at bounding box center [598, 238] width 84 height 16
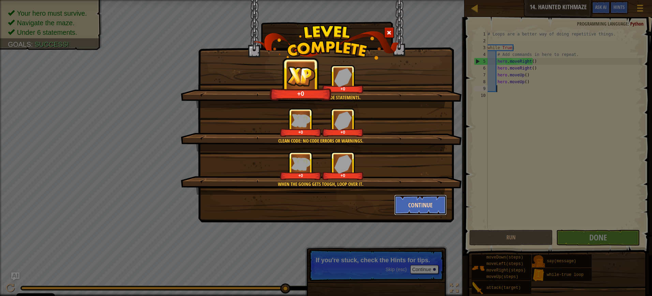
click at [432, 203] on button "Continue" at bounding box center [420, 205] width 53 height 20
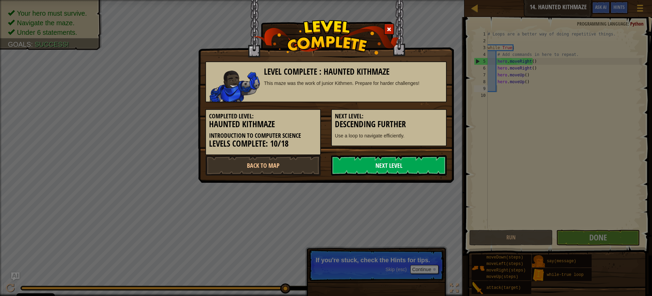
drag, startPoint x: 422, startPoint y: 148, endPoint x: 416, endPoint y: 156, distance: 10.5
click at [416, 156] on div "Level Complete : Haunted Kithmaze This maze was the work of junior Kithmen. Pre…" at bounding box center [325, 115] width 241 height 121
drag, startPoint x: 416, startPoint y: 156, endPoint x: 405, endPoint y: 164, distance: 12.8
click at [405, 164] on link "Next Level" at bounding box center [389, 165] width 116 height 20
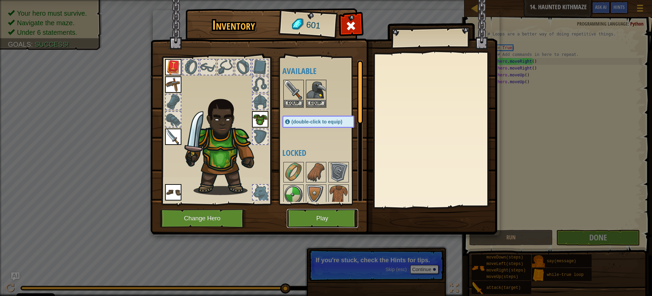
click at [324, 214] on button "Play" at bounding box center [322, 218] width 71 height 19
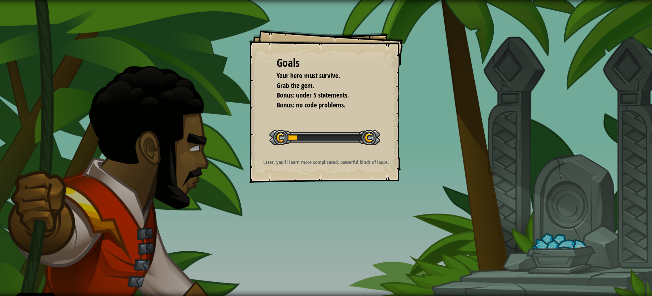
click at [325, 145] on div "Start Level" at bounding box center [324, 136] width 111 height 27
click at [267, 152] on div "Goals Your hero must survive. Grab the gem. Bonus: under 5 statements. Bonus: n…" at bounding box center [325, 105] width 153 height 153
drag, startPoint x: 355, startPoint y: 124, endPoint x: 330, endPoint y: 150, distance: 35.9
click at [338, 147] on div "Start Level" at bounding box center [324, 136] width 111 height 27
click at [328, 143] on div at bounding box center [324, 137] width 111 height 15
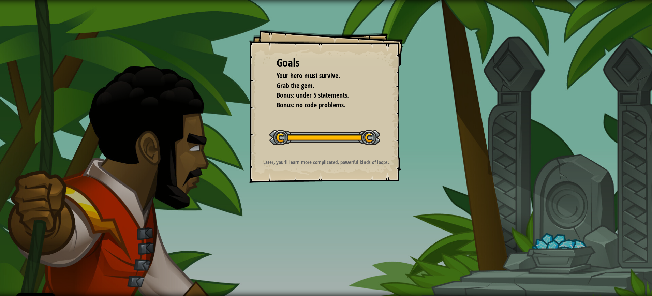
click at [328, 141] on div at bounding box center [324, 137] width 111 height 15
drag, startPoint x: 323, startPoint y: 130, endPoint x: 319, endPoint y: 136, distance: 7.4
click at [321, 133] on div at bounding box center [324, 137] width 111 height 15
click at [327, 153] on div "Goals Your hero must survive. Grab the gem. Bonus: under 5 statements. Bonus: n…" at bounding box center [325, 105] width 153 height 153
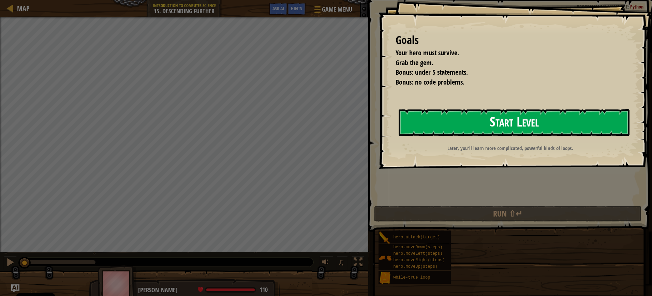
click at [476, 122] on button "Start Level" at bounding box center [514, 122] width 231 height 27
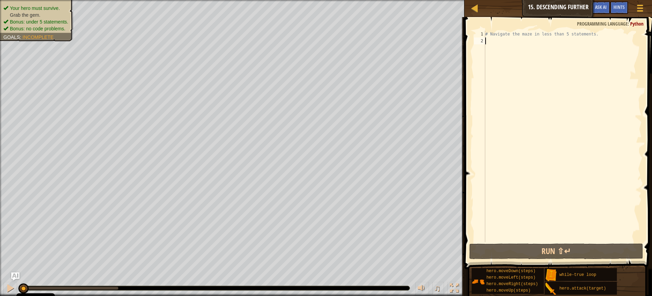
type textarea "r"
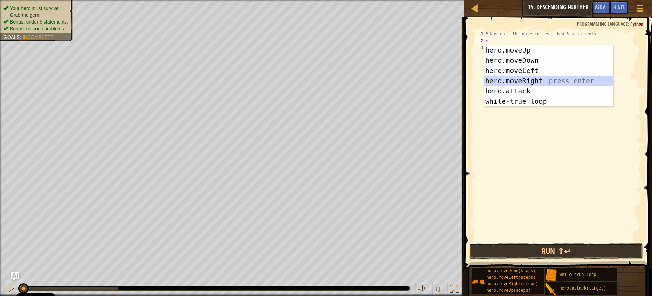
click at [508, 76] on div "he r o.moveUp press enter he r o.moveDown press enter he r o.moveLeft press ent…" at bounding box center [548, 86] width 129 height 82
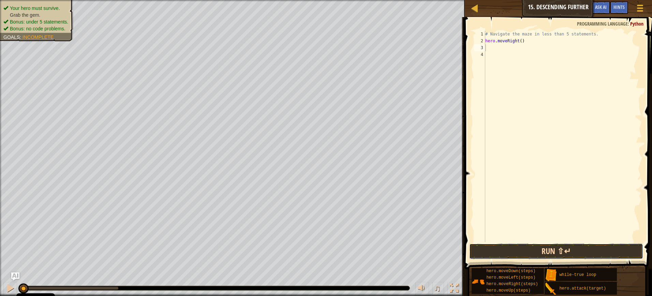
click at [544, 248] on button "Run ⇧↵" at bounding box center [556, 251] width 174 height 16
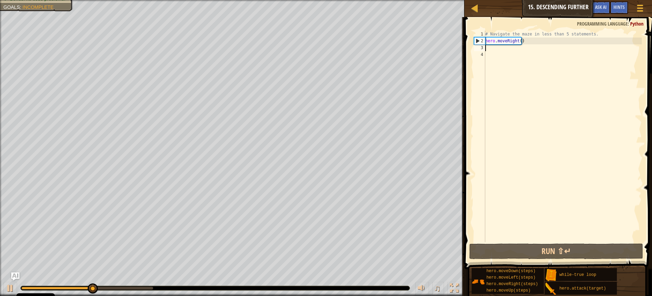
type textarea "r"
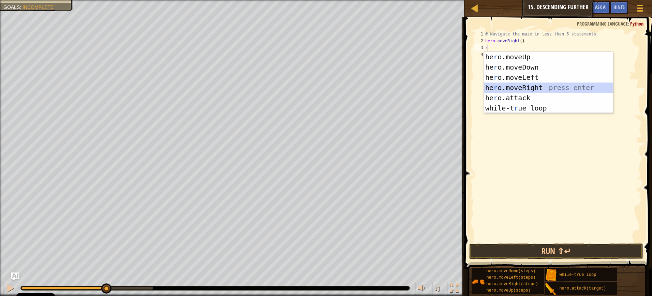
click at [518, 85] on div "he r o.moveUp press enter he r o.moveDown press enter he r o.moveLeft press ent…" at bounding box center [548, 93] width 129 height 82
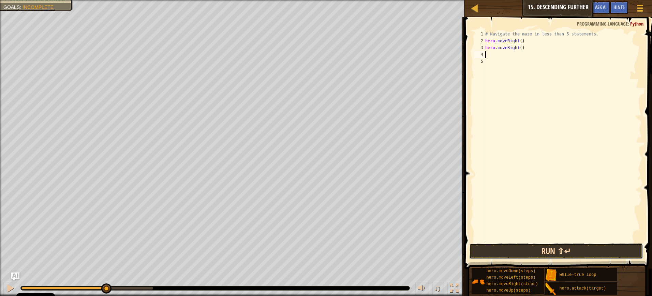
click at [561, 252] on button "Run ⇧↵" at bounding box center [556, 251] width 174 height 16
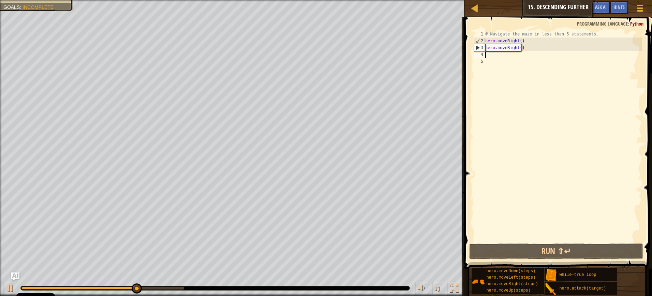
type textarea "d"
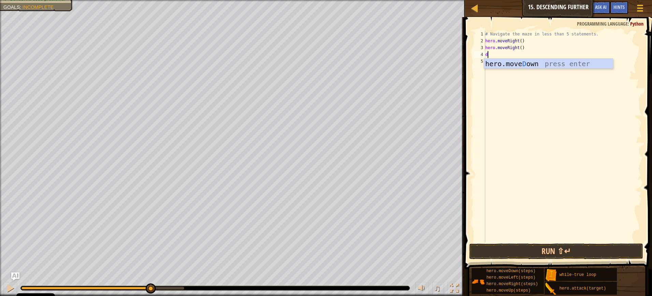
drag, startPoint x: 527, startPoint y: 65, endPoint x: 550, endPoint y: 181, distance: 117.8
click at [529, 0] on body "Cookie Policy CodeCombat uses a few essential and non-essential cookies. Privac…" at bounding box center [326, 0] width 652 height 0
click at [525, 64] on div "hero.[PERSON_NAME] own press enter" at bounding box center [548, 74] width 129 height 31
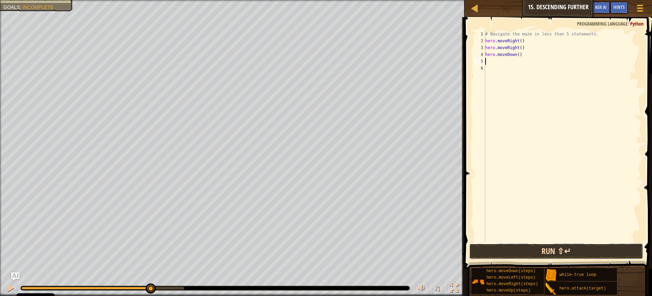
click at [571, 251] on button "Run ⇧↵" at bounding box center [556, 251] width 174 height 16
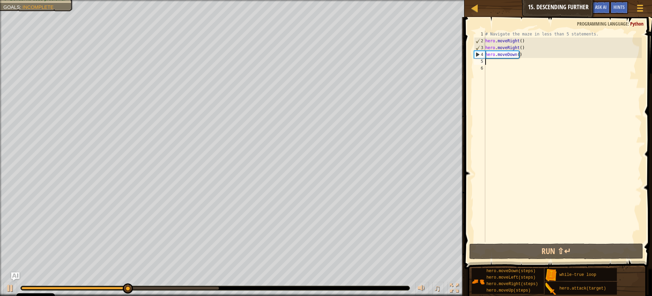
type textarea "r"
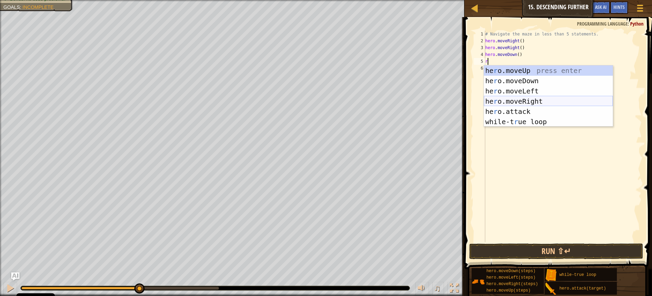
click at [541, 101] on div "he r o.moveUp press enter he r o.moveDown press enter he r o.moveLeft press ent…" at bounding box center [548, 106] width 129 height 82
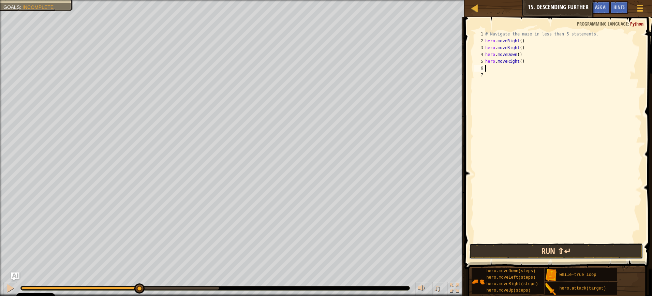
click at [569, 246] on button "Run ⇧↵" at bounding box center [556, 251] width 174 height 16
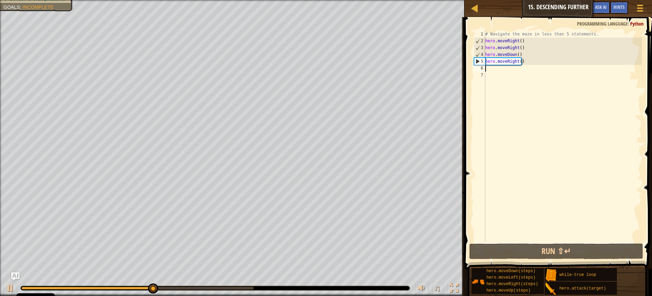
type textarea "r"
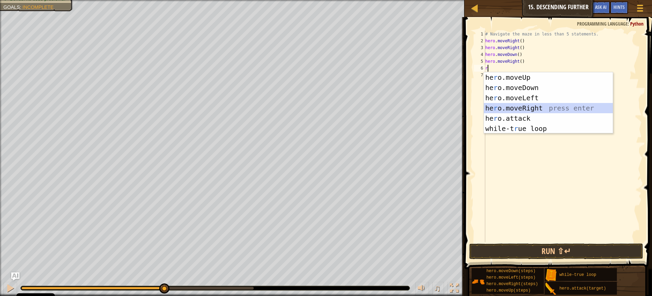
click at [519, 107] on div "he r o.moveUp press enter he r o.moveDown press enter he r o.moveLeft press ent…" at bounding box center [548, 113] width 129 height 82
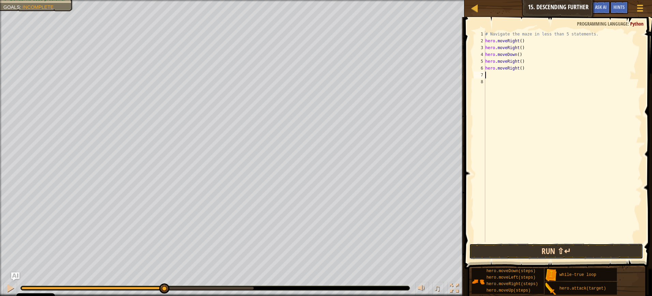
click at [582, 251] on button "Run ⇧↵" at bounding box center [556, 251] width 174 height 16
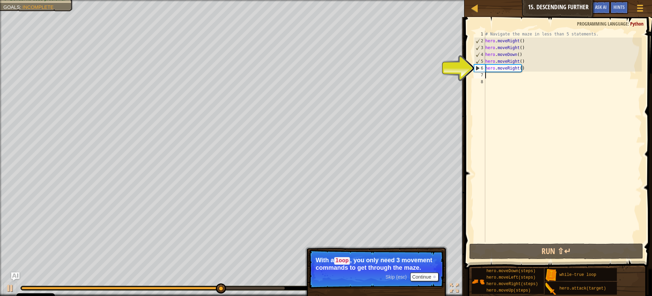
type textarea "d"
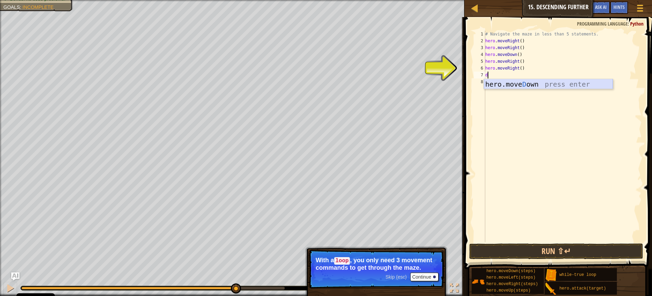
click at [498, 86] on div "hero.[PERSON_NAME] own press enter" at bounding box center [548, 94] width 129 height 31
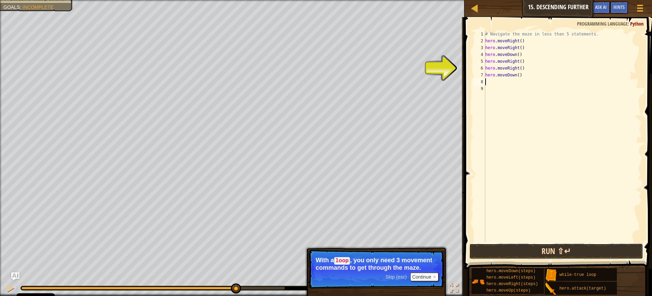
click at [540, 248] on button "Run ⇧↵" at bounding box center [556, 251] width 174 height 16
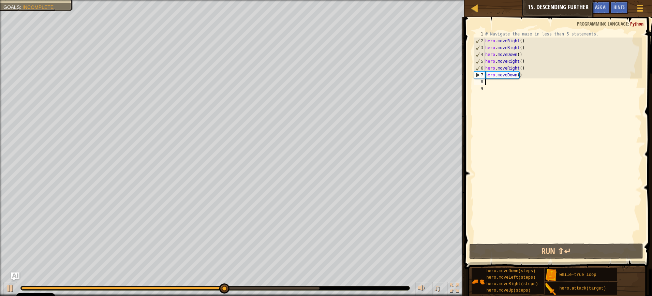
type textarea "r"
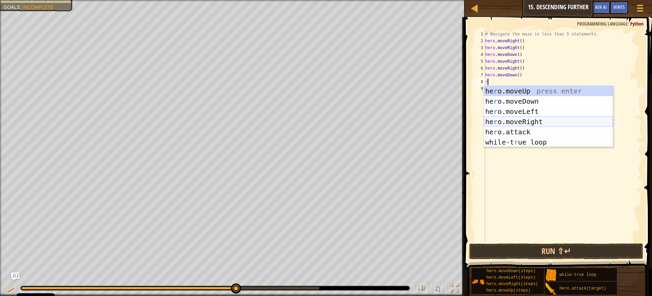
click at [539, 122] on div "he r o.moveUp press enter he r o.moveDown press enter he r o.moveLeft press ent…" at bounding box center [548, 127] width 129 height 82
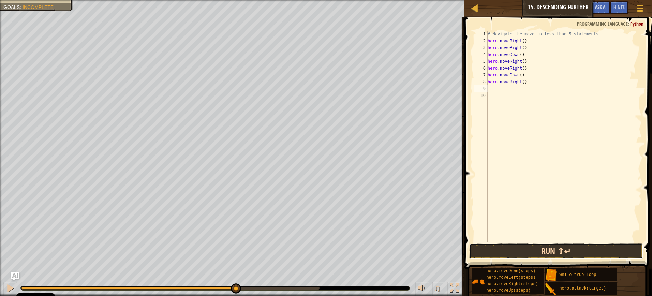
click at [565, 255] on button "Run ⇧↵" at bounding box center [556, 251] width 174 height 16
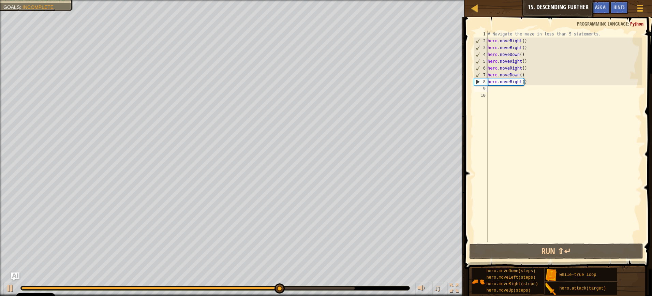
type textarea "r"
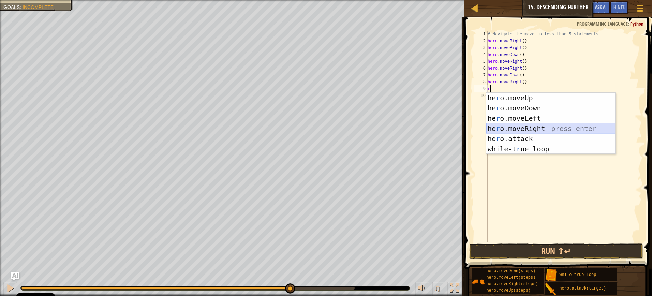
click at [525, 127] on div "he r o.moveUp press enter he r o.moveDown press enter he r o.moveLeft press ent…" at bounding box center [550, 134] width 129 height 82
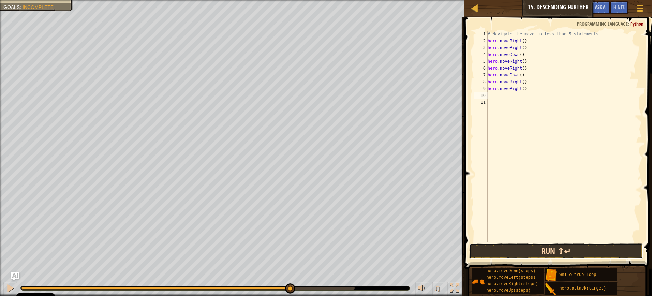
click at [546, 246] on button "Run ⇧↵" at bounding box center [556, 251] width 174 height 16
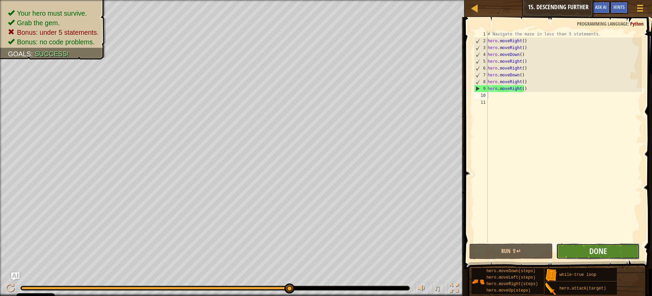
click at [576, 247] on button "Done" at bounding box center [598, 251] width 84 height 16
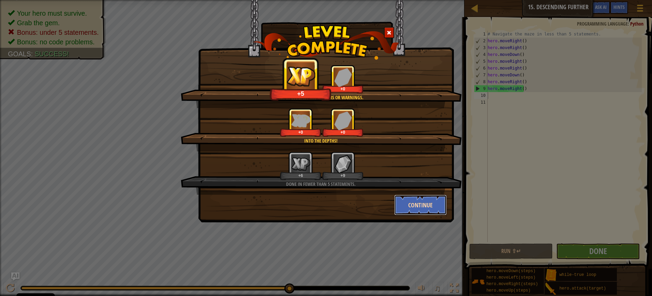
click at [433, 202] on button "Continue" at bounding box center [420, 205] width 53 height 20
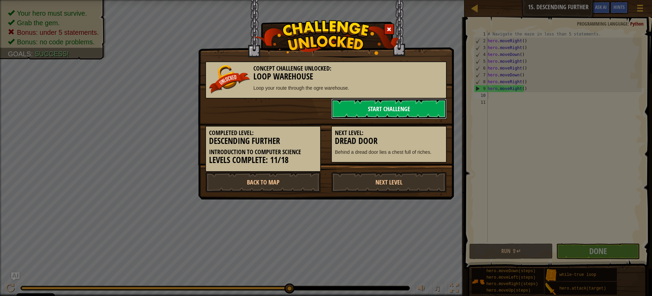
click at [384, 107] on link "Start Challenge" at bounding box center [389, 109] width 116 height 20
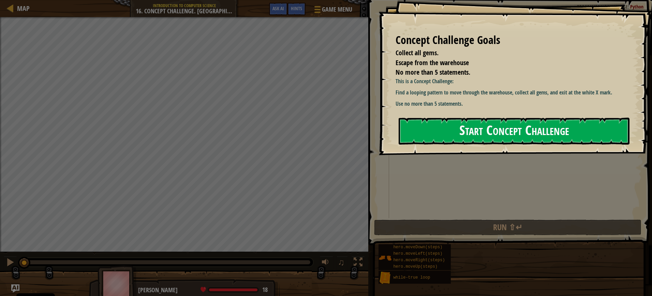
click at [511, 129] on button "Start Concept Challenge" at bounding box center [514, 131] width 231 height 27
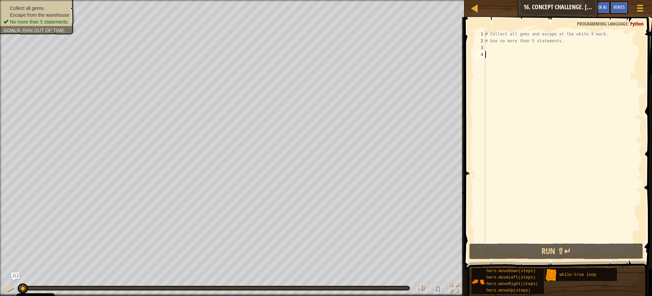
type textarea "u"
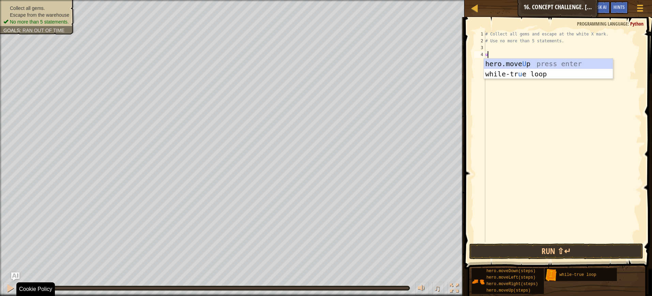
scroll to position [3, 0]
click at [519, 60] on div "hero.move U p press enter while-tr u e loop press enter" at bounding box center [548, 79] width 129 height 41
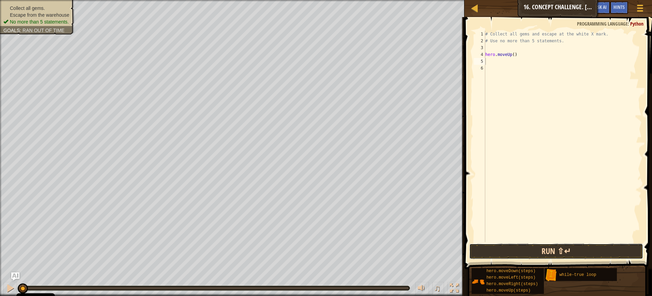
click at [543, 253] on button "Run ⇧↵" at bounding box center [556, 251] width 174 height 16
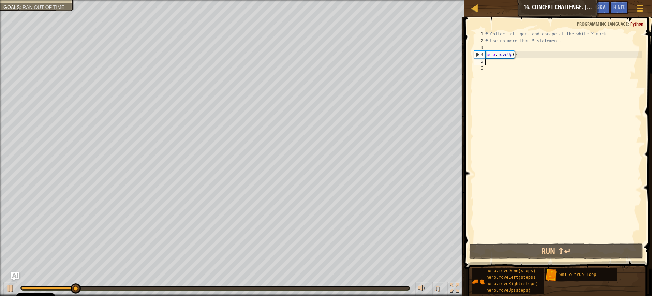
type textarea "u"
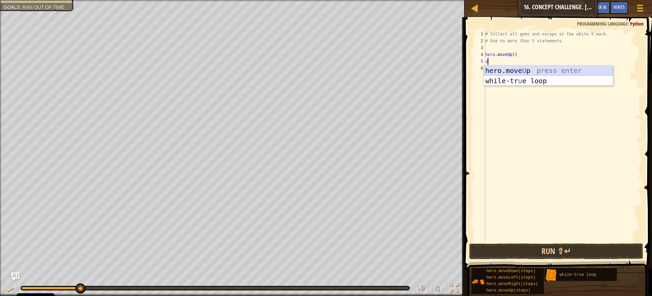
click at [518, 68] on div "hero.move U p press enter while-tr u e loop press enter" at bounding box center [548, 85] width 129 height 41
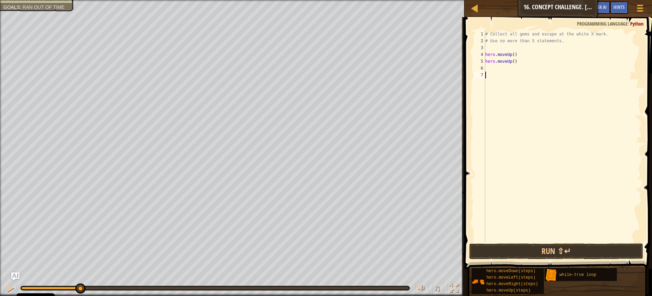
click at [539, 241] on div "# Collect all gems and escape at the white X mark. # Use no more than 5 stateme…" at bounding box center [563, 143] width 158 height 225
drag, startPoint x: 538, startPoint y: 248, endPoint x: 535, endPoint y: 252, distance: 4.9
click at [536, 251] on button "Run ⇧↵" at bounding box center [556, 251] width 174 height 16
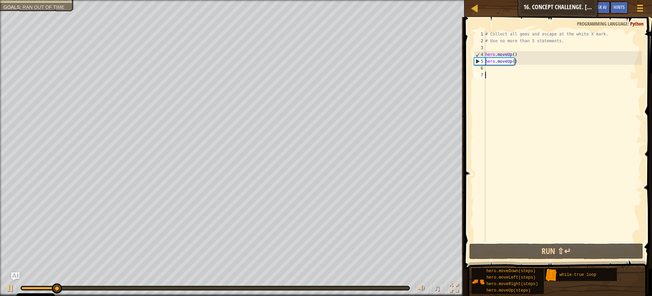
type textarea "r"
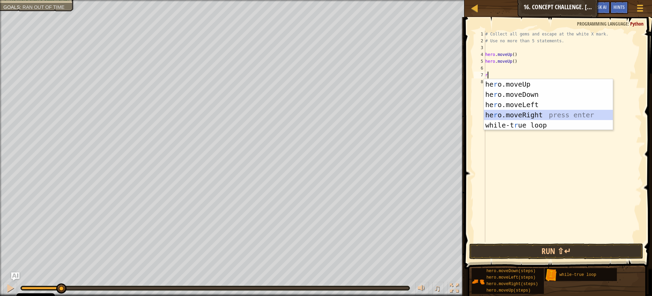
click at [526, 114] on div "he r o.moveUp press enter he r o.moveDown press enter he r o.moveLeft press ent…" at bounding box center [548, 115] width 129 height 72
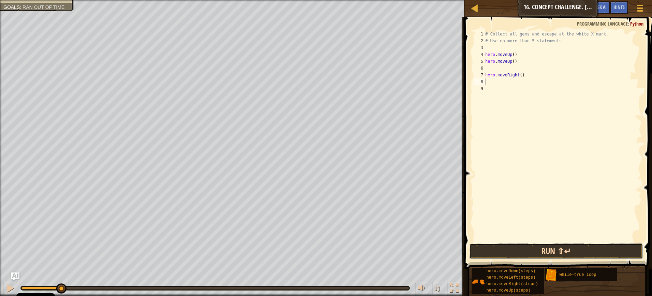
click at [561, 252] on button "Run ⇧↵" at bounding box center [556, 251] width 174 height 16
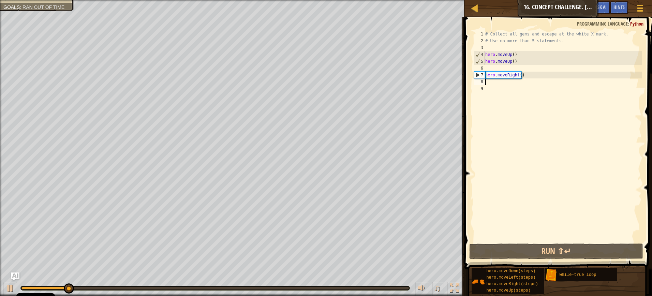
type textarea "r"
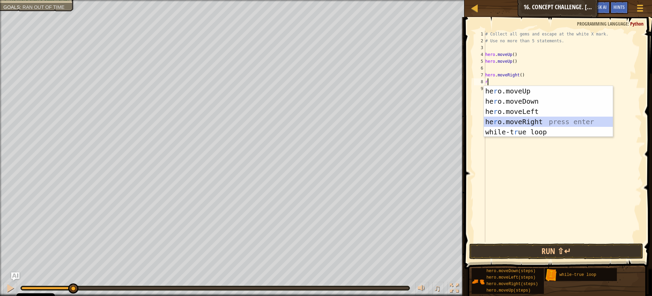
click at [526, 122] on div "he r o.moveUp press enter he r o.moveDown press enter he r o.moveLeft press ent…" at bounding box center [548, 122] width 129 height 72
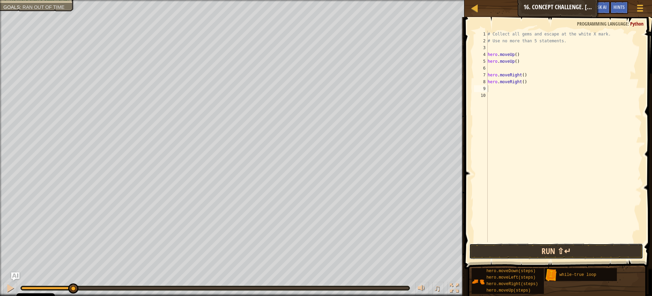
click at [539, 248] on button "Run ⇧↵" at bounding box center [556, 251] width 174 height 16
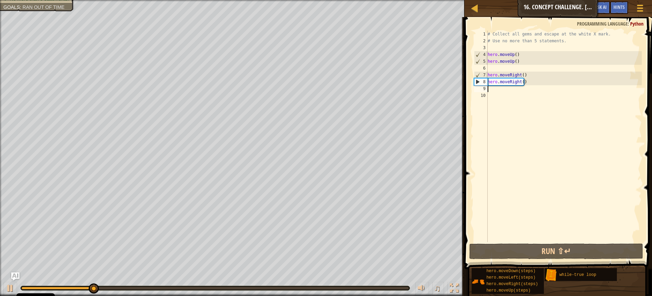
type textarea "d"
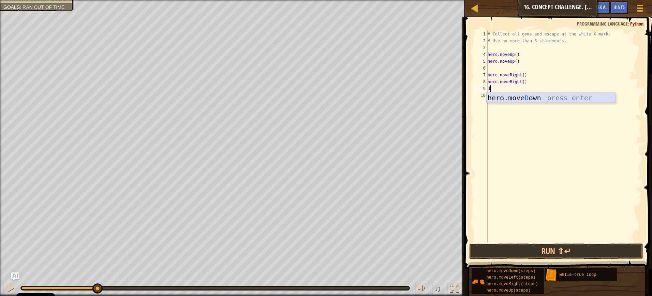
click at [558, 96] on div "hero.[PERSON_NAME] own press enter" at bounding box center [550, 108] width 129 height 31
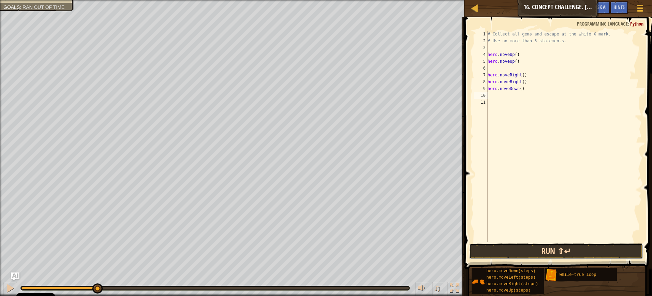
click at [539, 251] on button "Run ⇧↵" at bounding box center [556, 251] width 174 height 16
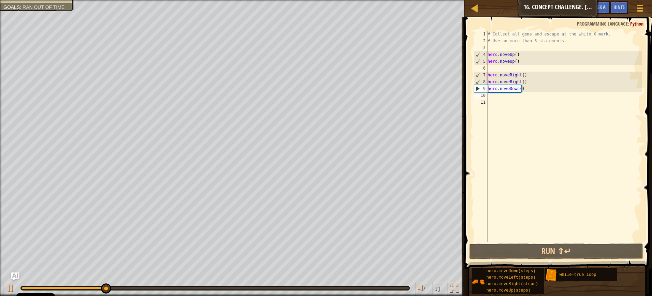
type textarea "l"
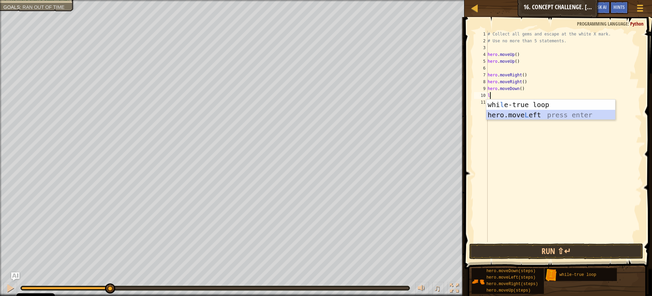
click at [534, 116] on div "whi l e-true loop press enter hero.move L eft press enter" at bounding box center [550, 120] width 129 height 41
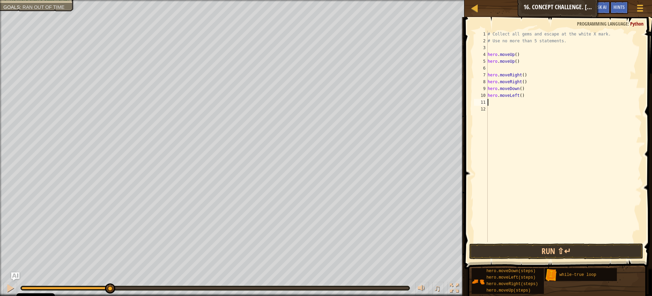
click at [553, 242] on span at bounding box center [558, 133] width 193 height 272
click at [543, 252] on button "Run ⇧↵" at bounding box center [556, 251] width 174 height 16
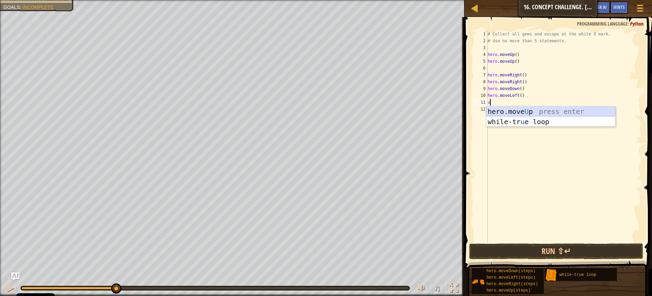
click at [538, 105] on div "# Collect all gems and escape at the white X mark. # Use no more than 5 stateme…" at bounding box center [563, 143] width 155 height 225
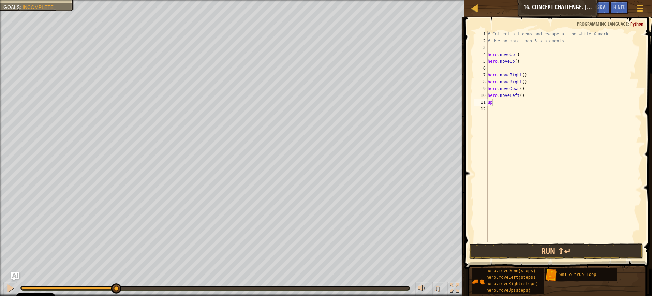
click at [535, 0] on body "Cookie Policy CodeCombat uses a few essential and non-essential cookies. Privac…" at bounding box center [326, 0] width 652 height 0
click at [544, 252] on button "Run ⇧↵" at bounding box center [556, 251] width 174 height 16
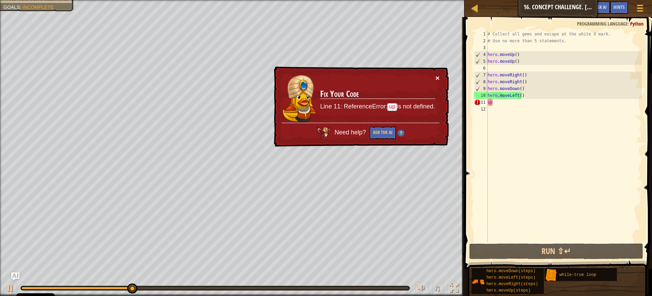
click at [439, 77] on button "×" at bounding box center [437, 77] width 4 height 7
type textarea "u"
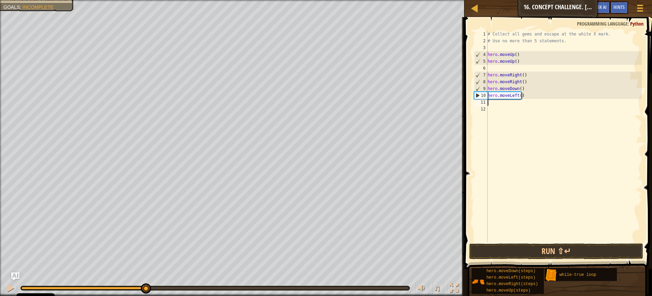
type textarea "u"
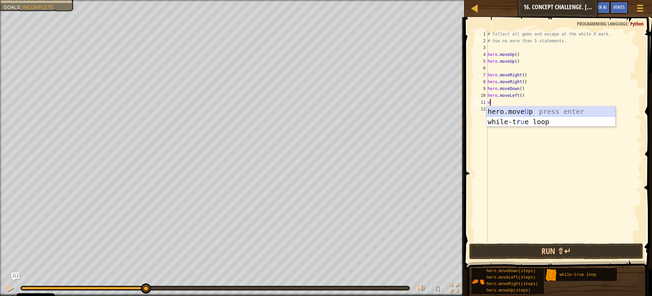
click at [521, 107] on div "hero.move U p press enter while-tr u e loop press enter" at bounding box center [550, 126] width 129 height 41
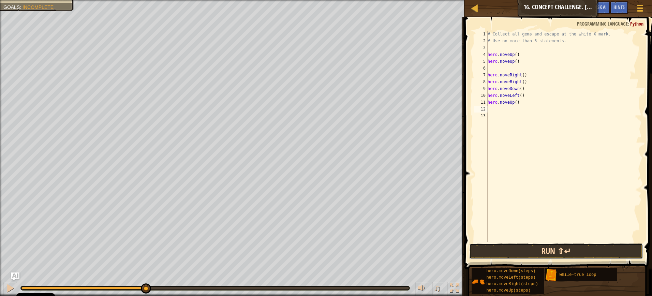
drag, startPoint x: 561, startPoint y: 246, endPoint x: 557, endPoint y: 249, distance: 5.7
click at [561, 246] on button "Run ⇧↵" at bounding box center [556, 251] width 174 height 16
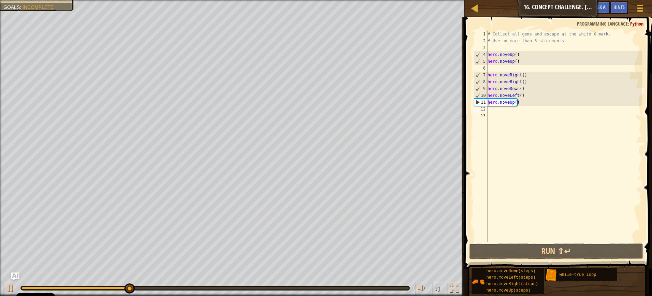
type textarea "u"
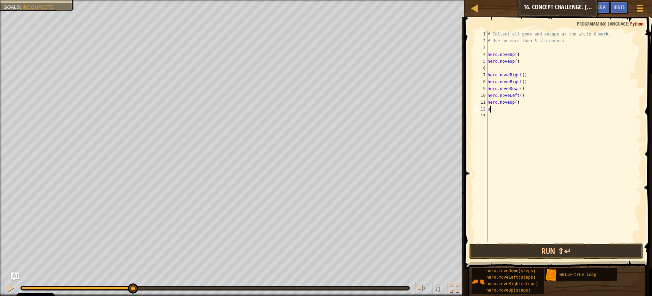
click at [526, 112] on div "# Collect all gems and escape at the white X mark. # Use no more than 5 stateme…" at bounding box center [563, 143] width 155 height 225
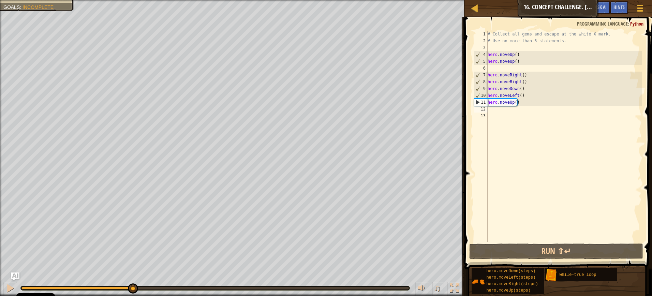
type textarea "u"
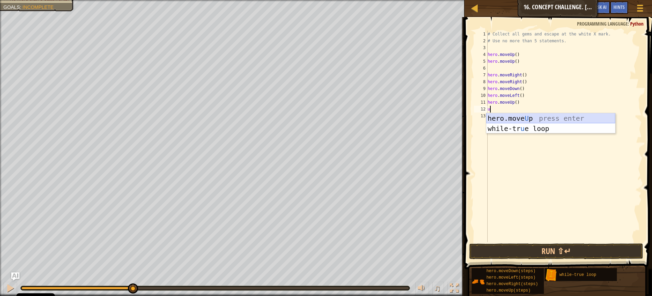
drag, startPoint x: 504, startPoint y: 117, endPoint x: 503, endPoint y: 122, distance: 5.3
click at [505, 116] on div "hero.move U p press enter while-tr u e loop press enter" at bounding box center [550, 133] width 129 height 41
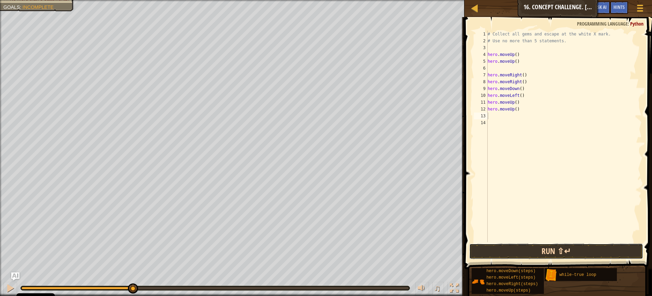
click at [542, 249] on button "Run ⇧↵" at bounding box center [556, 251] width 174 height 16
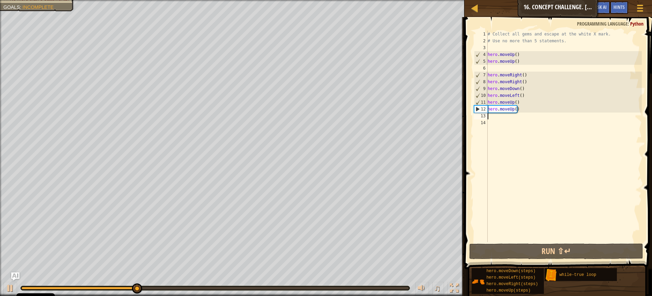
type textarea "r"
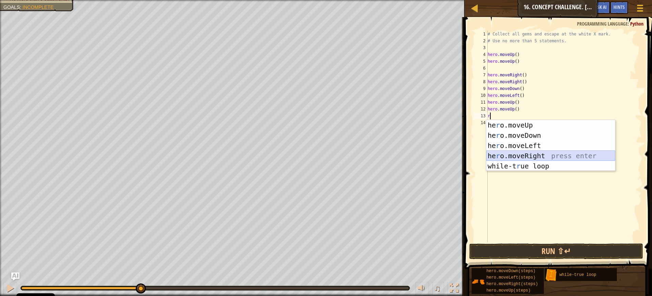
drag, startPoint x: 526, startPoint y: 154, endPoint x: 522, endPoint y: 181, distance: 27.8
click at [526, 153] on div "he r o.moveUp press enter he r o.moveDown press enter he r o.moveLeft press ent…" at bounding box center [550, 156] width 129 height 72
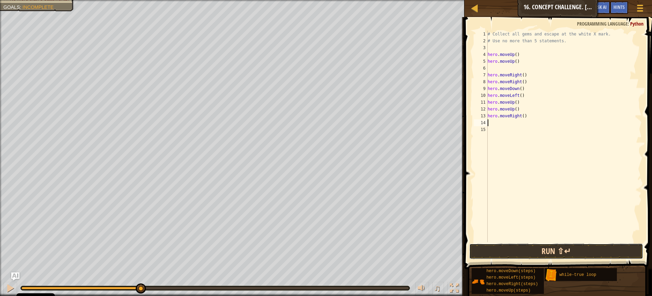
click at [548, 250] on button "Run ⇧↵" at bounding box center [556, 251] width 174 height 16
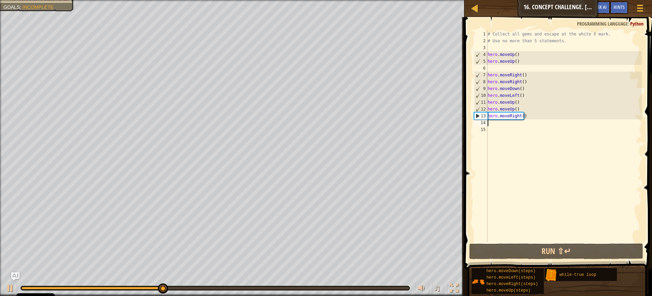
type textarea "u"
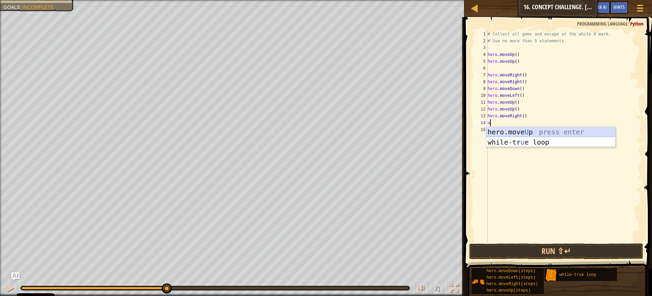
click at [513, 130] on div "hero.move U p press enter while-tr u e loop press enter" at bounding box center [550, 147] width 129 height 41
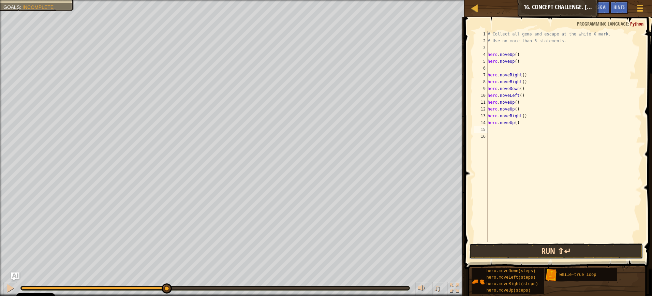
drag, startPoint x: 544, startPoint y: 251, endPoint x: 543, endPoint y: 248, distance: 3.6
click at [543, 248] on button "Run ⇧↵" at bounding box center [556, 251] width 174 height 16
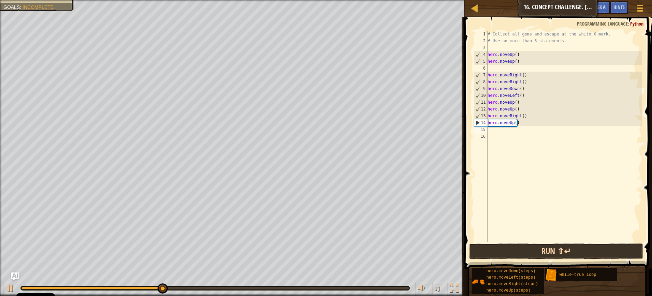
type textarea "r"
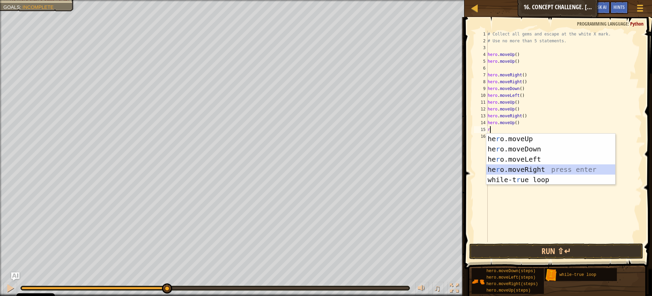
click at [539, 166] on div "he r o.moveUp press enter he r o.moveDown press enter he r o.moveLeft press ent…" at bounding box center [550, 170] width 129 height 72
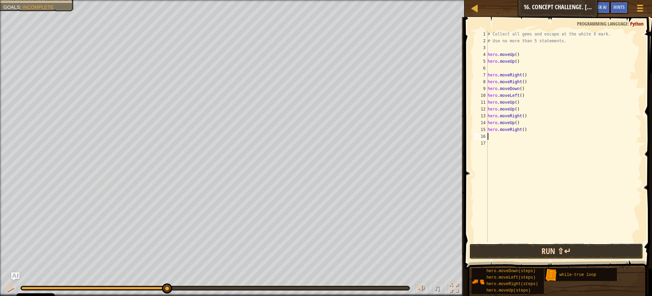
click at [536, 249] on button "Run ⇧↵" at bounding box center [556, 251] width 174 height 16
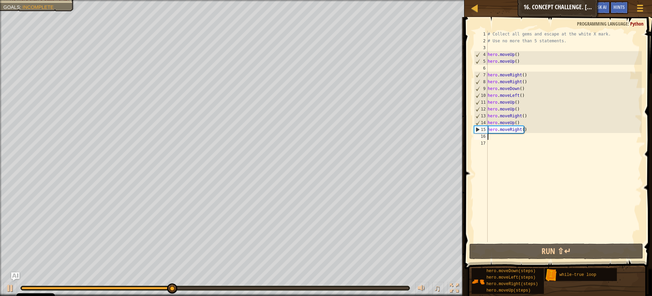
type textarea "r"
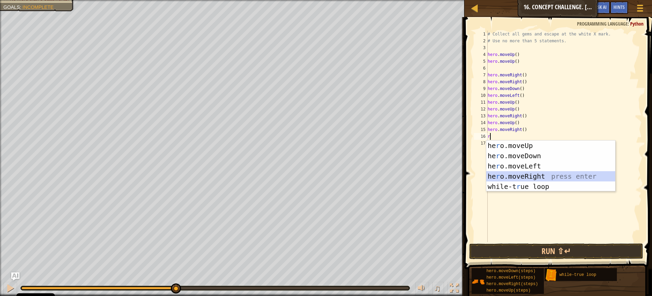
click at [527, 176] on div "he r o.moveUp press enter he r o.moveDown press enter he r o.moveLeft press ent…" at bounding box center [550, 176] width 129 height 72
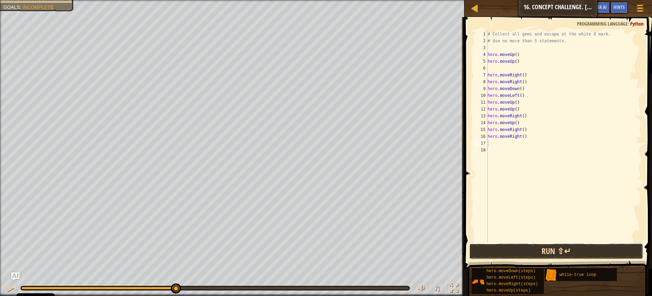
click at [533, 251] on button "Run ⇧↵" at bounding box center [556, 251] width 174 height 16
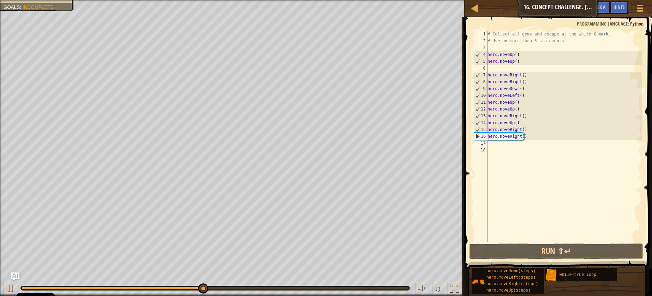
type textarea "d"
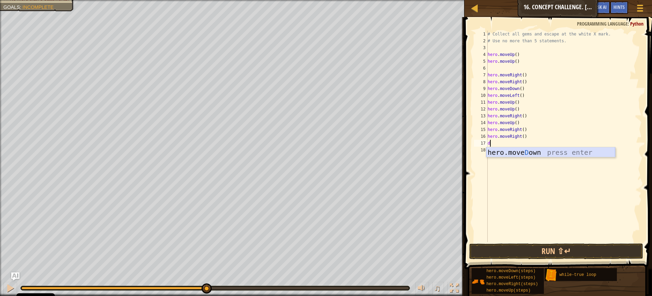
drag, startPoint x: 529, startPoint y: 148, endPoint x: 542, endPoint y: 196, distance: 49.7
click at [531, 0] on body "Cookie Policy CodeCombat uses a few essential and non-essential cookies. Privac…" at bounding box center [326, 0] width 652 height 0
click at [509, 152] on div "hero.[PERSON_NAME] own press enter" at bounding box center [550, 162] width 129 height 31
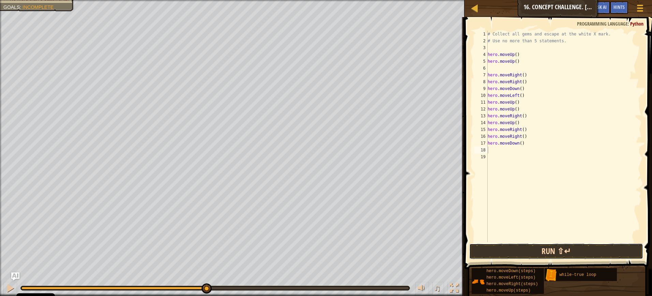
click at [555, 251] on button "Run ⇧↵" at bounding box center [556, 251] width 174 height 16
